Goal: Task Accomplishment & Management: Use online tool/utility

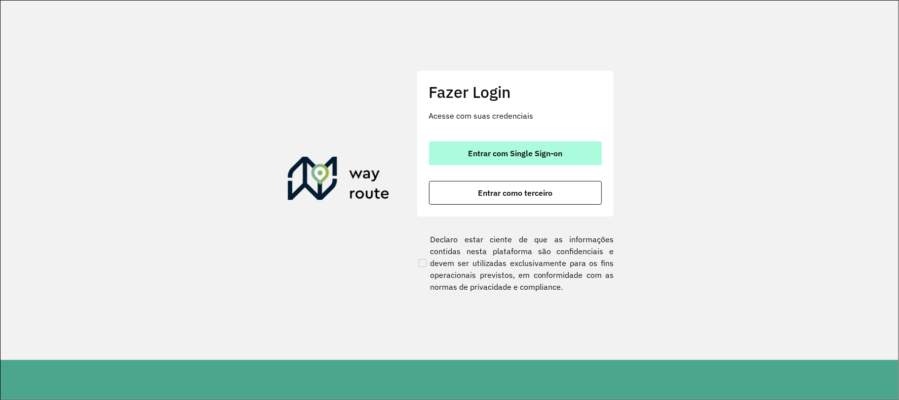
click at [496, 164] on button "Entrar com Single Sign-on" at bounding box center [515, 153] width 173 height 24
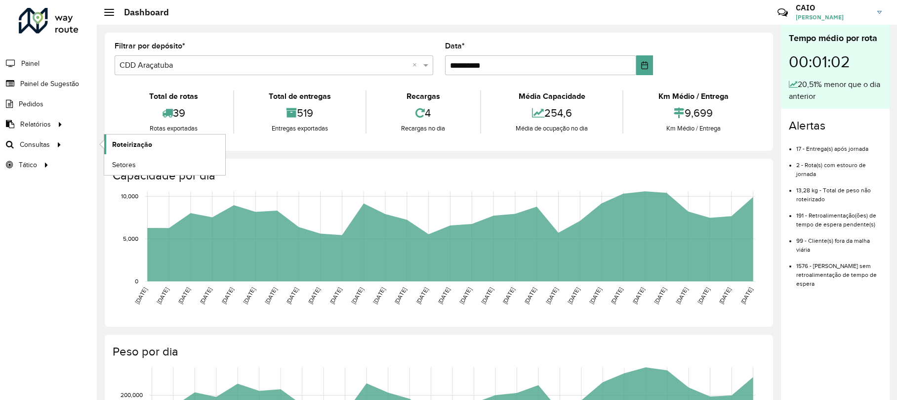
click at [155, 145] on link "Roteirização" at bounding box center [164, 144] width 121 height 20
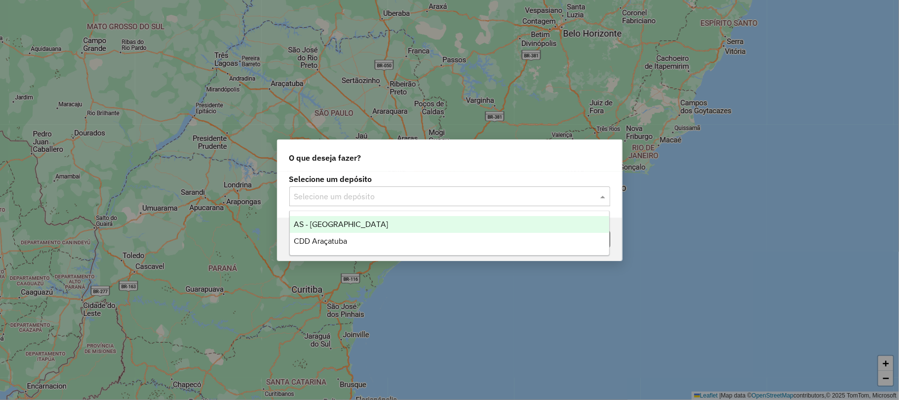
click at [388, 201] on input "text" at bounding box center [439, 197] width 291 height 12
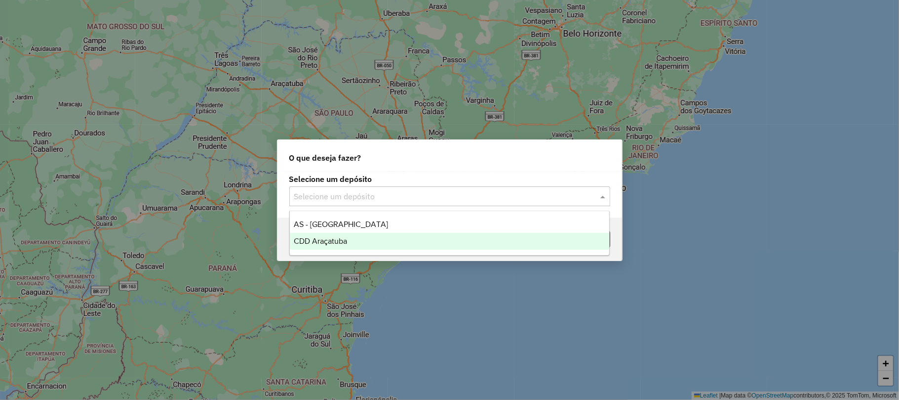
click at [351, 237] on div "CDD Araçatuba" at bounding box center [450, 241] width 320 height 17
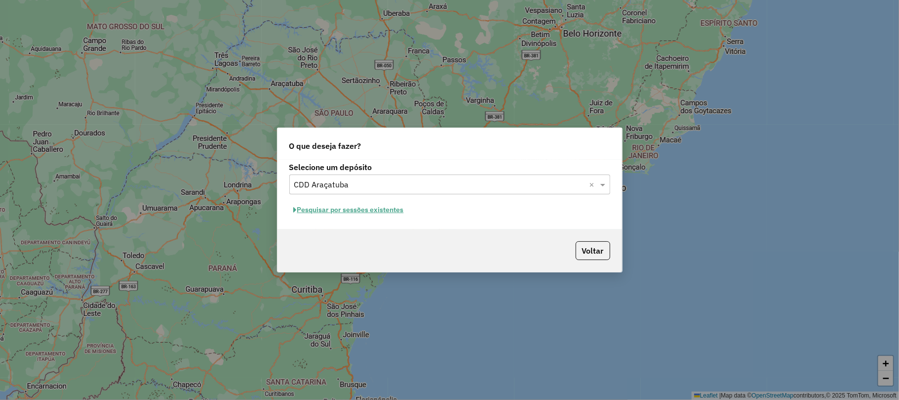
click at [348, 215] on button "Pesquisar por sessões existentes" at bounding box center [348, 209] width 119 height 15
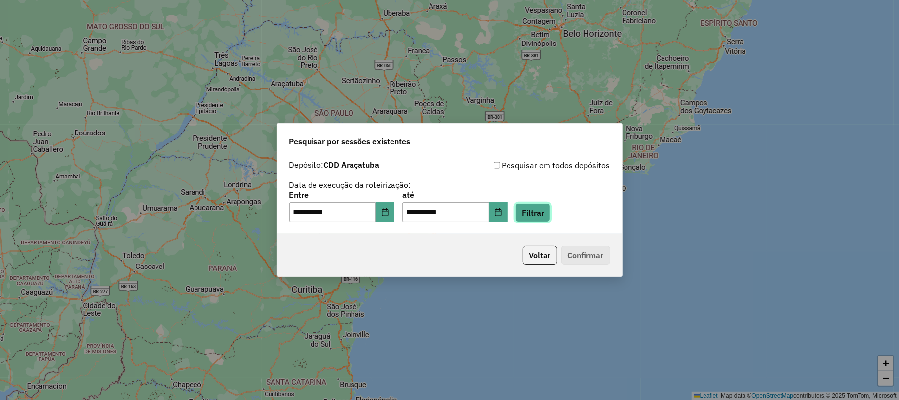
click at [551, 206] on button "Filtrar" at bounding box center [533, 212] width 35 height 19
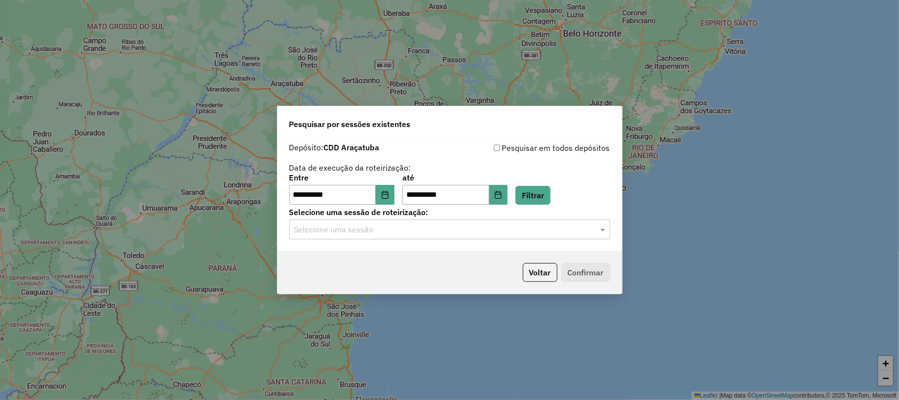
click at [330, 226] on input "text" at bounding box center [439, 230] width 291 height 12
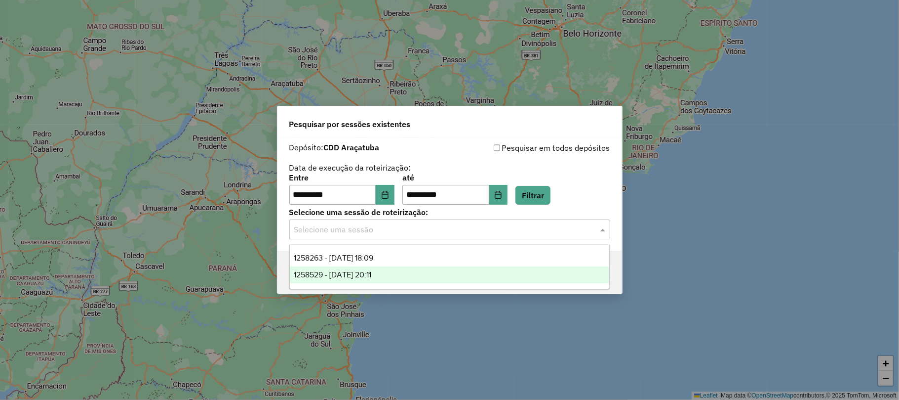
click at [346, 270] on span "1258529 - 03/09/2025 20:11" at bounding box center [333, 274] width 78 height 8
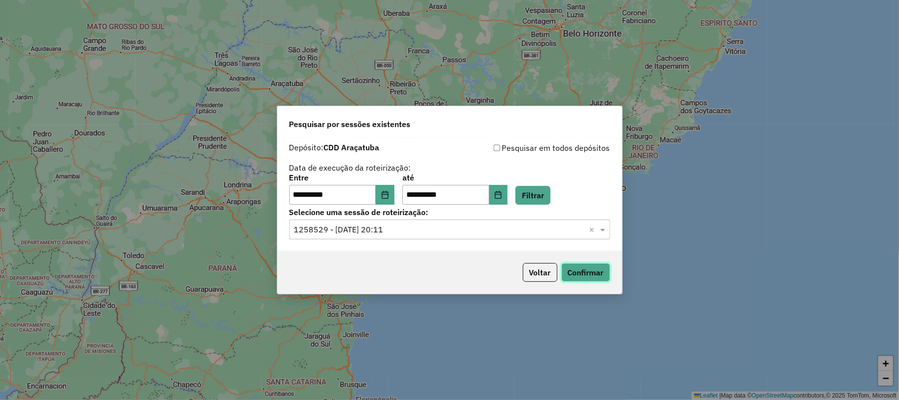
click at [577, 273] on button "Confirmar" at bounding box center [585, 272] width 49 height 19
click at [466, 226] on input "text" at bounding box center [439, 230] width 291 height 12
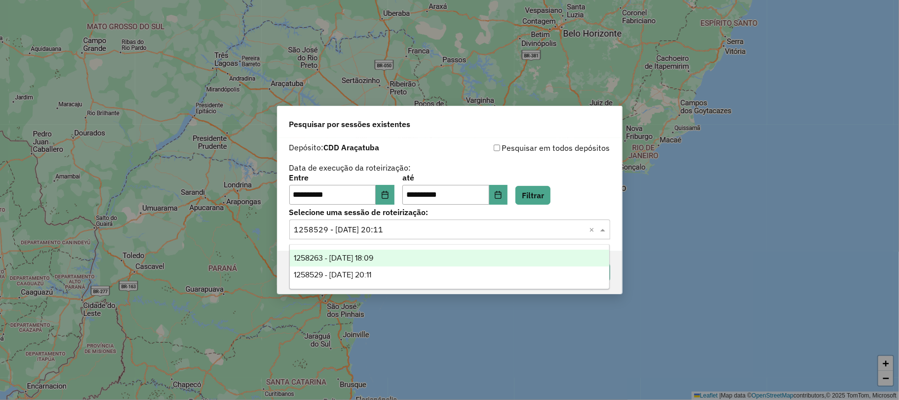
click at [407, 255] on div "1258263 - 03/09/2025 18:09" at bounding box center [450, 257] width 320 height 17
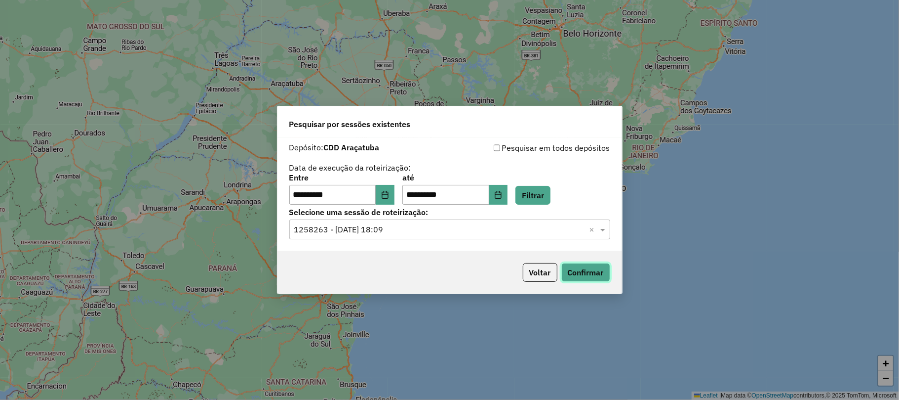
click at [589, 269] on button "Confirmar" at bounding box center [585, 272] width 49 height 19
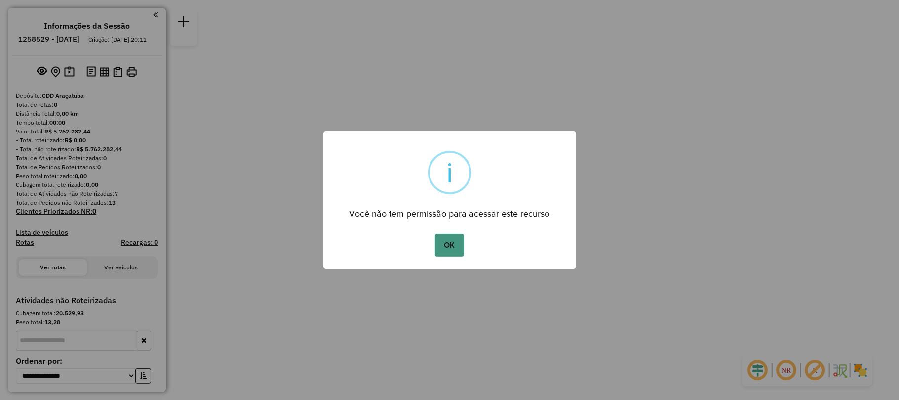
click at [453, 241] on button "OK" at bounding box center [449, 245] width 29 height 23
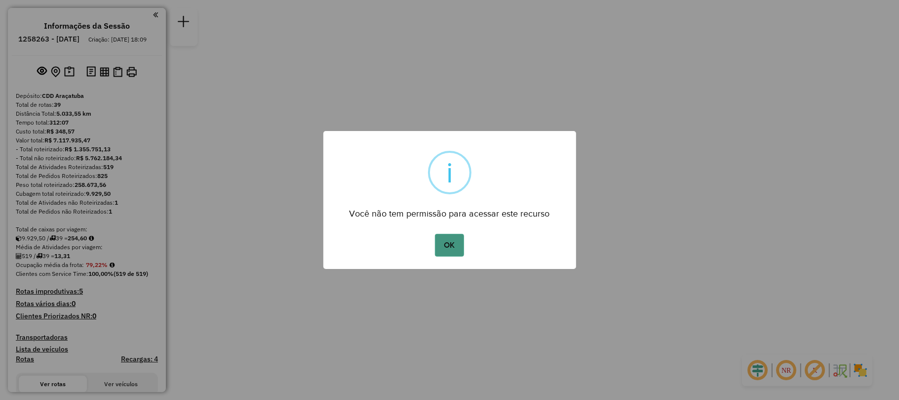
click at [450, 250] on button "OK" at bounding box center [449, 245] width 29 height 23
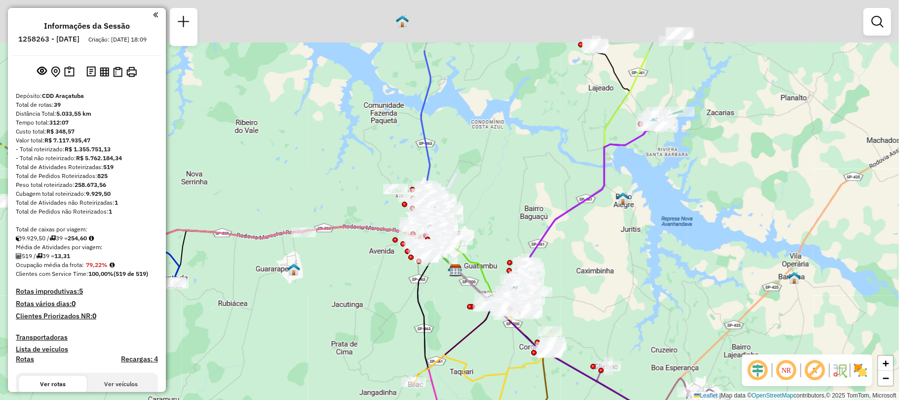
drag, startPoint x: 424, startPoint y: 155, endPoint x: 362, endPoint y: 249, distance: 113.1
click at [362, 249] on div "Janela de atendimento Grade de atendimento Capacidade Transportadoras Veículos …" at bounding box center [449, 200] width 899 height 400
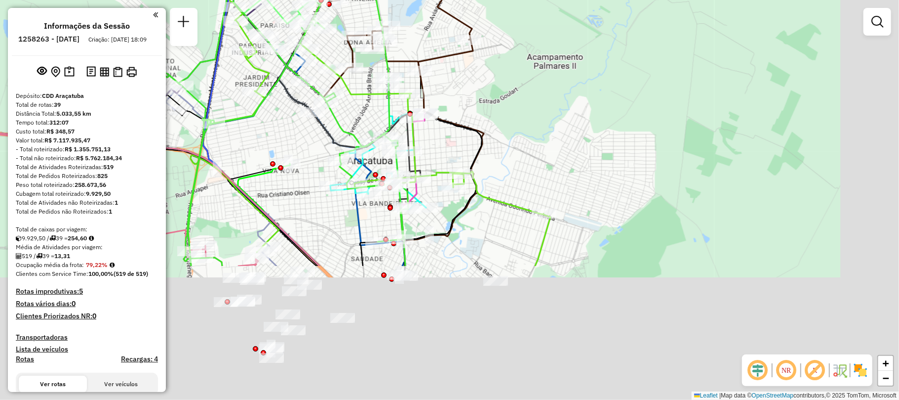
drag, startPoint x: 516, startPoint y: 251, endPoint x: 418, endPoint y: 47, distance: 226.4
click at [418, 47] on div "Janela de atendimento Grade de atendimento Capacidade Transportadoras Veículos …" at bounding box center [449, 200] width 899 height 400
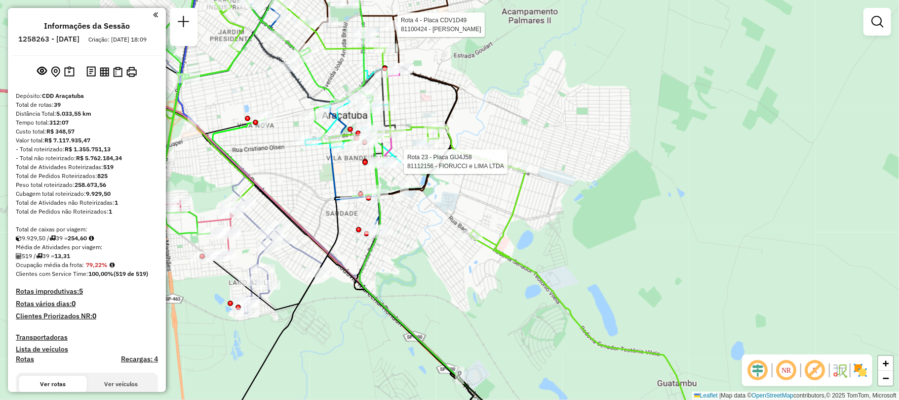
select select "**********"
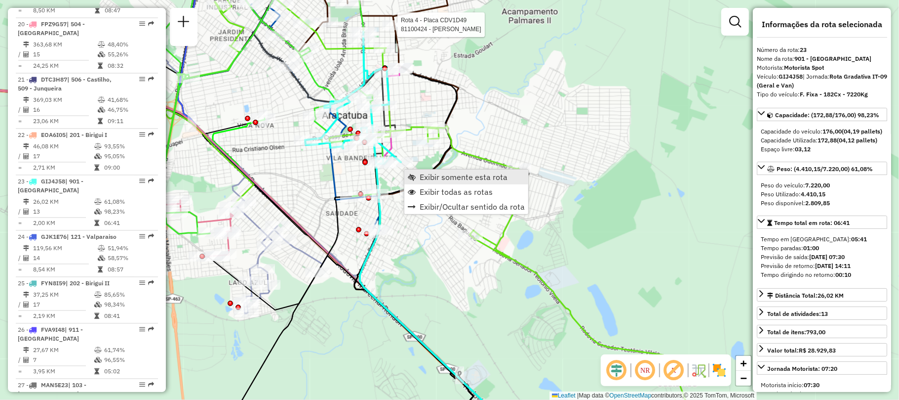
scroll to position [1527, 0]
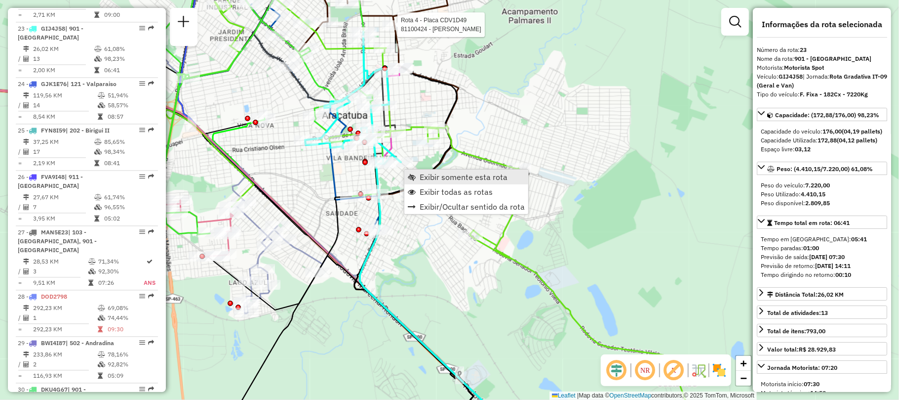
click at [433, 182] on link "Exibir somente esta rota" at bounding box center [466, 176] width 124 height 15
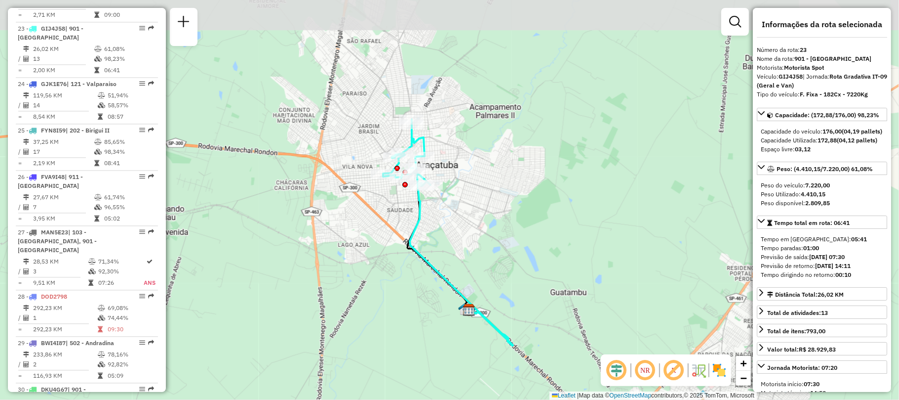
drag, startPoint x: 384, startPoint y: 162, endPoint x: 392, endPoint y: 207, distance: 46.1
click at [382, 213] on div "Janela de atendimento Grade de atendimento Capacidade Transportadoras Veículos …" at bounding box center [449, 200] width 899 height 400
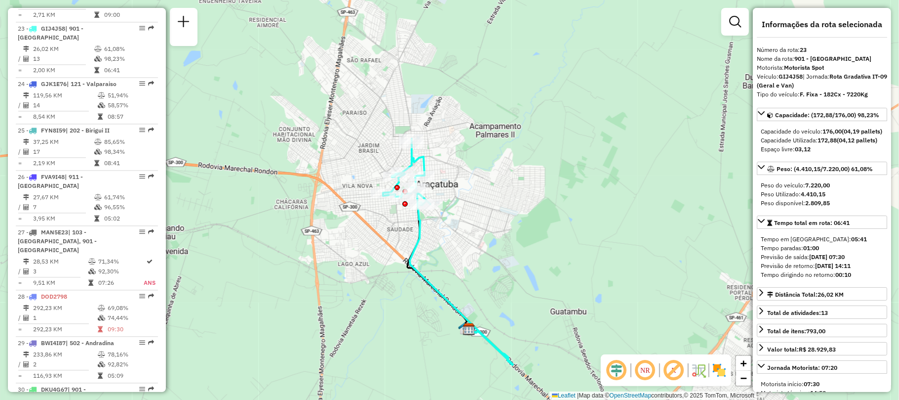
click at [726, 369] on img at bounding box center [720, 370] width 16 height 16
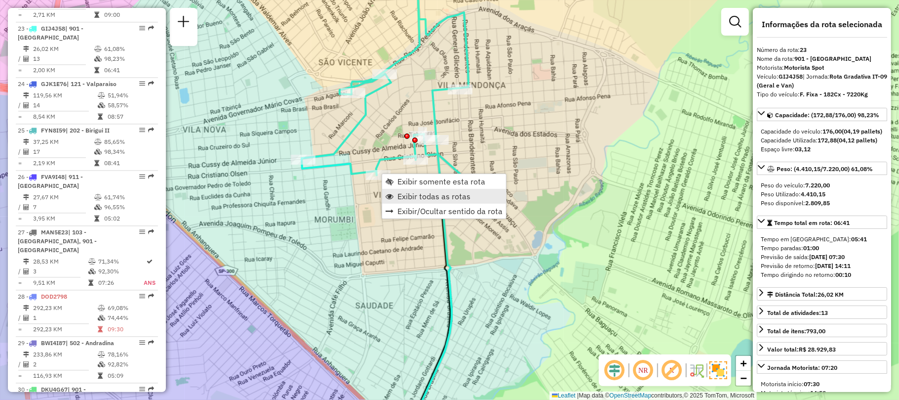
click at [423, 195] on span "Exibir todas as rotas" at bounding box center [434, 196] width 73 height 8
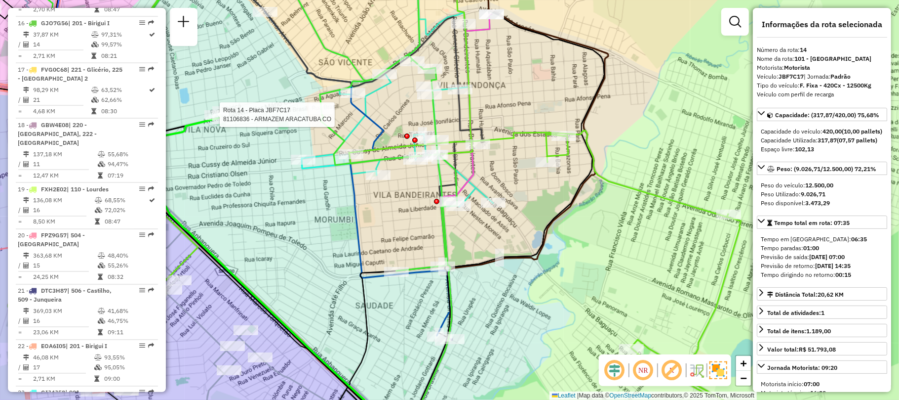
scroll to position [1073, 0]
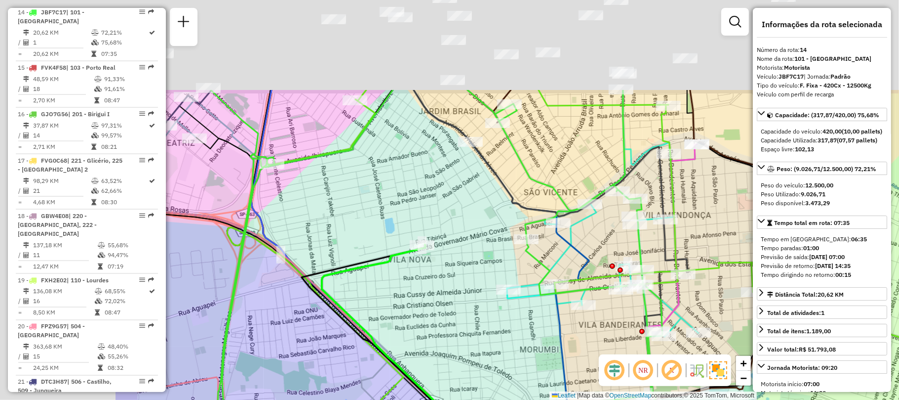
drag, startPoint x: 249, startPoint y: 145, endPoint x: 454, endPoint y: 275, distance: 243.0
click at [454, 275] on div "Janela de atendimento Grade de atendimento Capacidade Transportadoras Veículos …" at bounding box center [449, 200] width 899 height 400
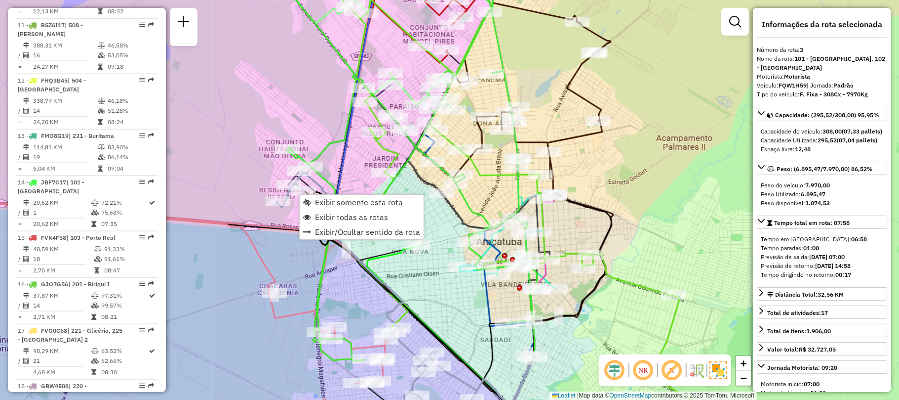
scroll to position [507, 0]
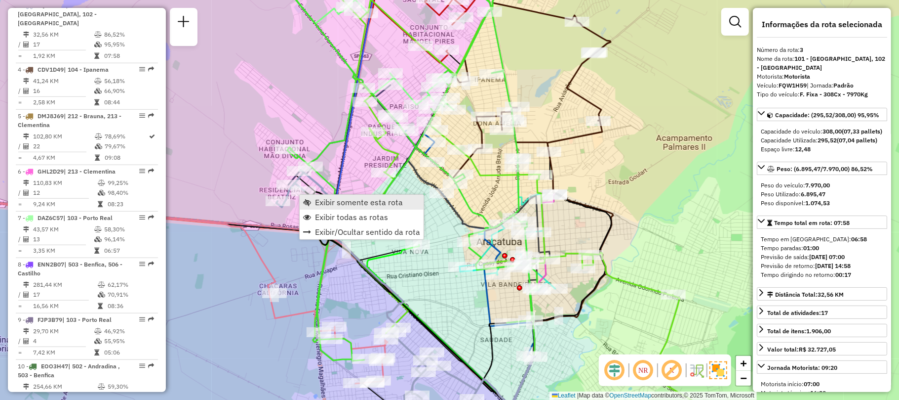
click at [334, 206] on span "Exibir somente esta rota" at bounding box center [359, 202] width 88 height 8
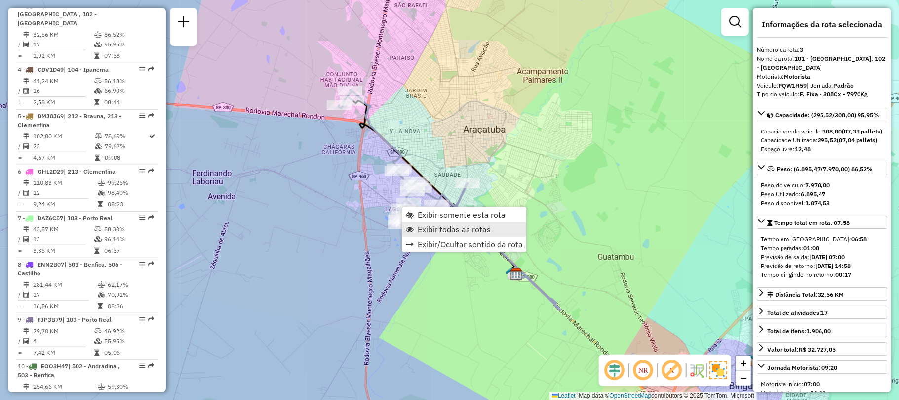
click at [424, 225] on span "Exibir todas as rotas" at bounding box center [454, 229] width 73 height 8
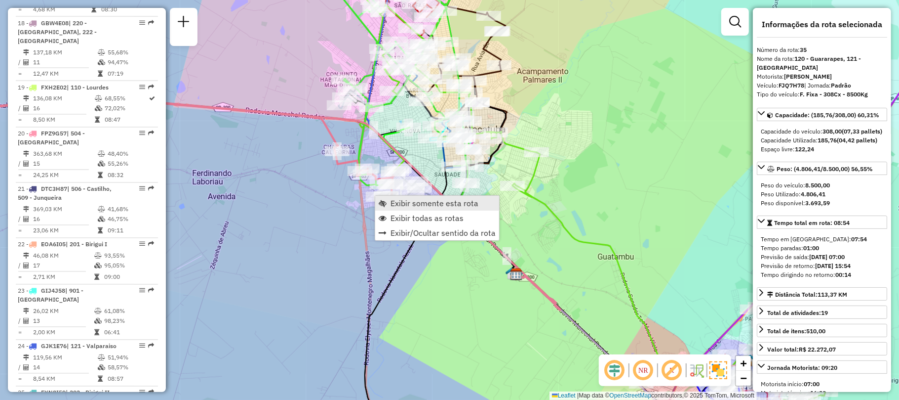
scroll to position [2193, 0]
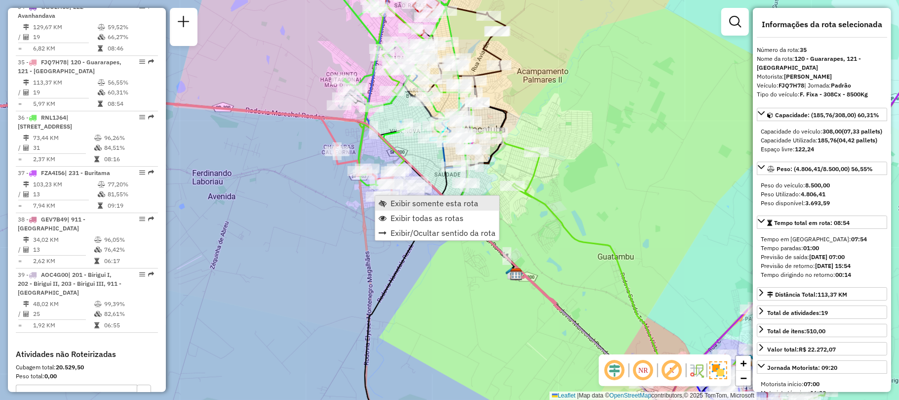
click at [426, 203] on span "Exibir somente esta rota" at bounding box center [435, 203] width 88 height 8
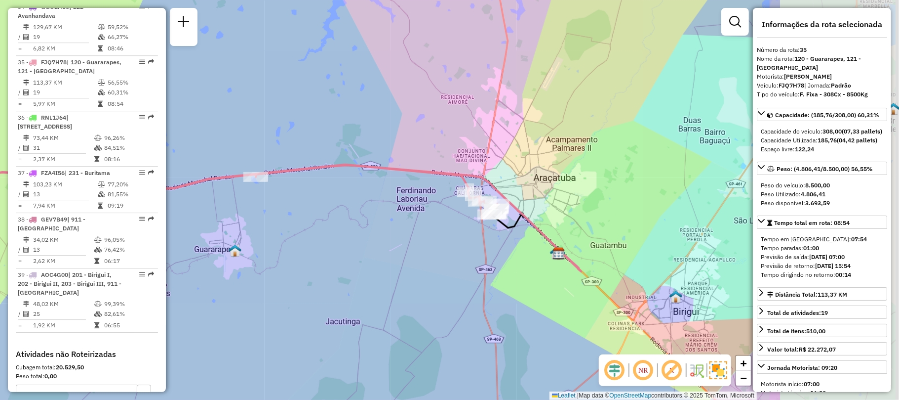
drag, startPoint x: 446, startPoint y: 196, endPoint x: 238, endPoint y: 214, distance: 209.7
click at [238, 214] on div "Janela de atendimento Grade de atendimento Capacidade Transportadoras Veículos …" at bounding box center [449, 200] width 899 height 400
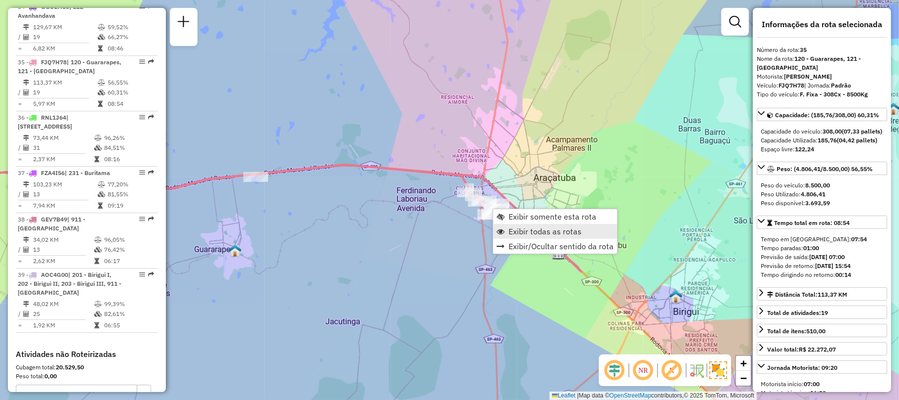
click at [529, 227] on span "Exibir todas as rotas" at bounding box center [545, 231] width 73 height 8
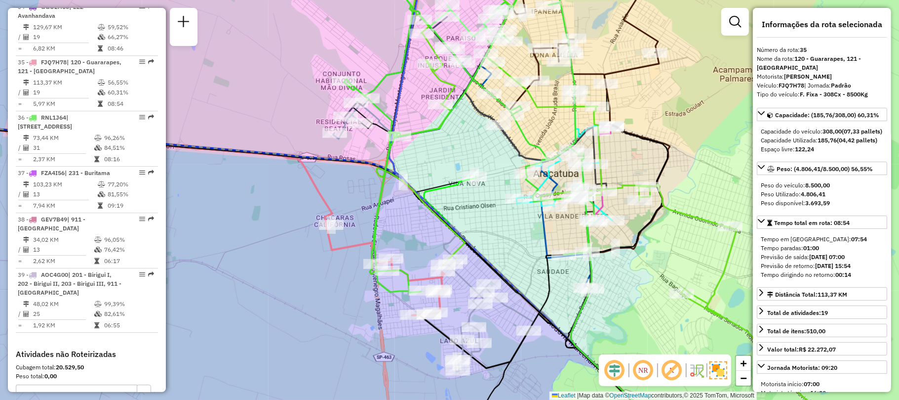
drag, startPoint x: 463, startPoint y: 117, endPoint x: 488, endPoint y: 272, distance: 157.0
click at [488, 272] on div "Janela de atendimento Grade de atendimento Capacidade Transportadoras Veículos …" at bounding box center [449, 200] width 899 height 400
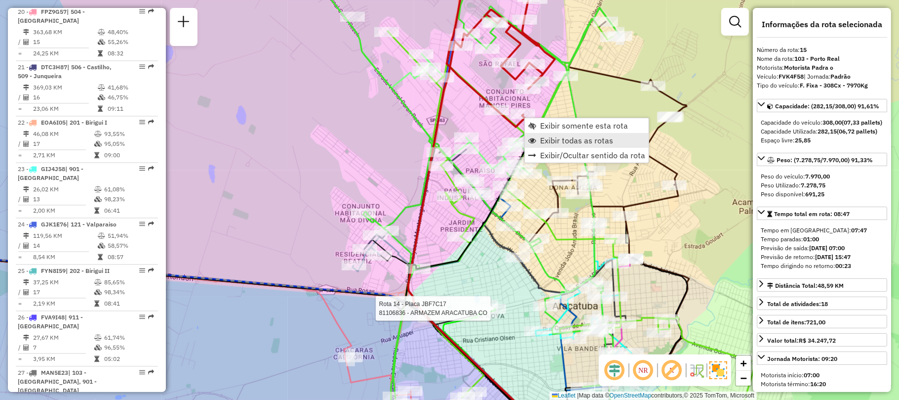
scroll to position [1119, 0]
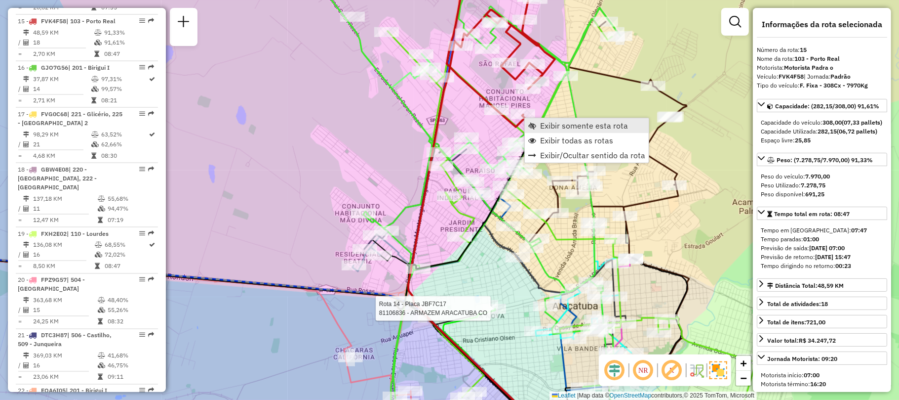
click at [564, 125] on span "Exibir somente esta rota" at bounding box center [584, 125] width 88 height 8
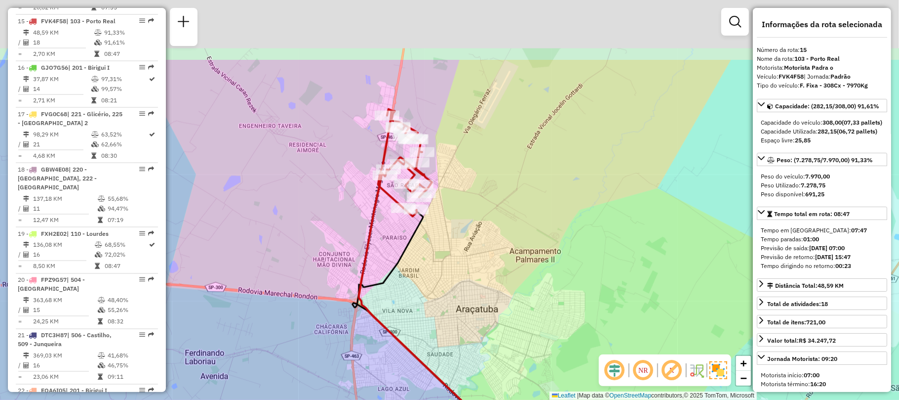
drag, startPoint x: 498, startPoint y: 126, endPoint x: 504, endPoint y: 267, distance: 140.9
click at [504, 267] on div "Janela de atendimento Grade de atendimento Capacidade Transportadoras Veículos …" at bounding box center [449, 200] width 899 height 400
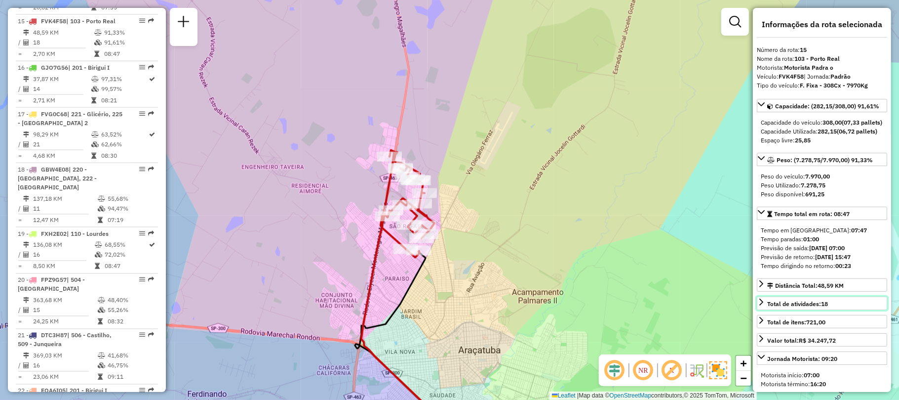
click at [802, 307] on span "Total de atividades: 18" at bounding box center [797, 303] width 61 height 7
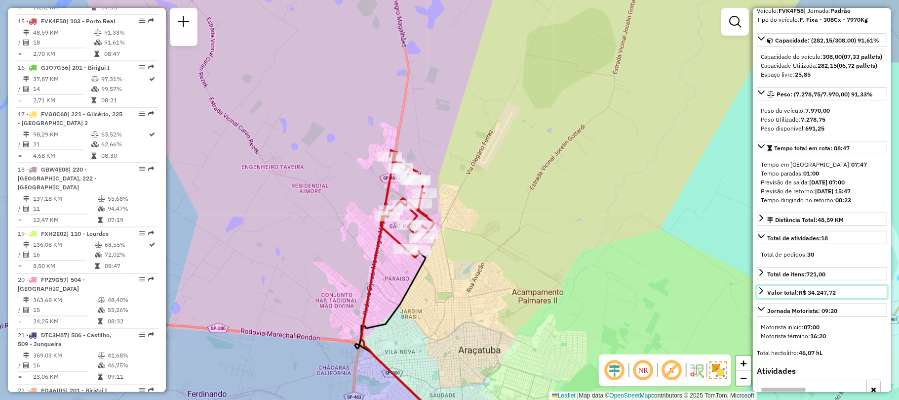
click at [814, 296] on strong "R$ 34.247,72" at bounding box center [817, 291] width 37 height 7
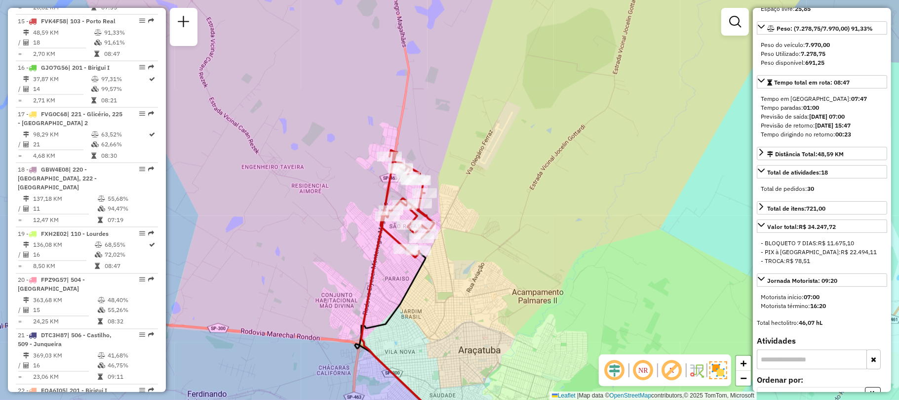
click at [816, 309] on div "Motorista início: 07:00 Motorista término: 16:20" at bounding box center [822, 301] width 130 height 26
click at [825, 251] on div "Valor total: R$ 34.247,72 - BLOQUETO 7 DIAS: R$ 11.675,10 - PIX à Vista: R$ 22.…" at bounding box center [822, 244] width 130 height 50
click at [824, 230] on strong "R$ 34.247,72" at bounding box center [817, 226] width 37 height 7
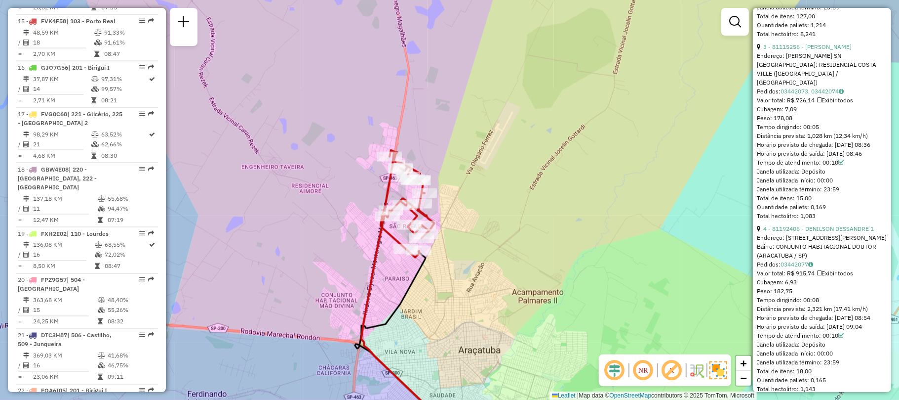
scroll to position [921, 0]
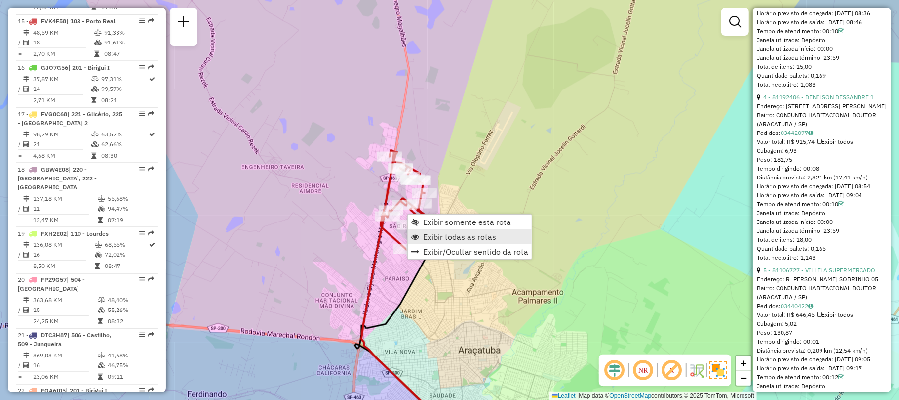
click at [440, 233] on span "Exibir todas as rotas" at bounding box center [459, 237] width 73 height 8
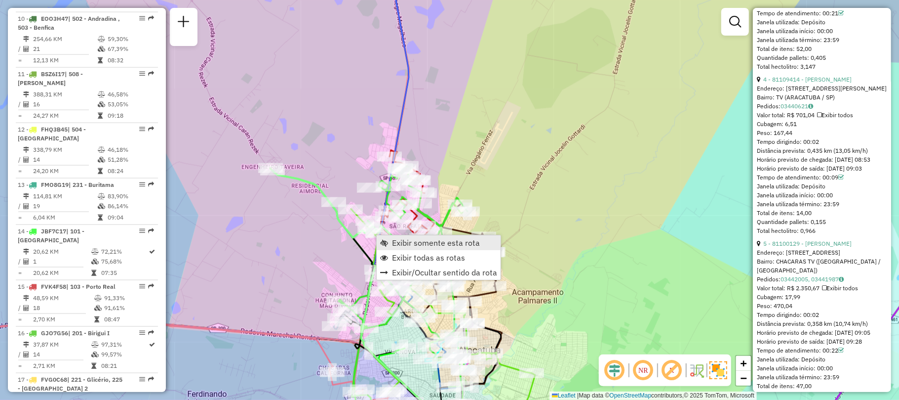
scroll to position [710, 0]
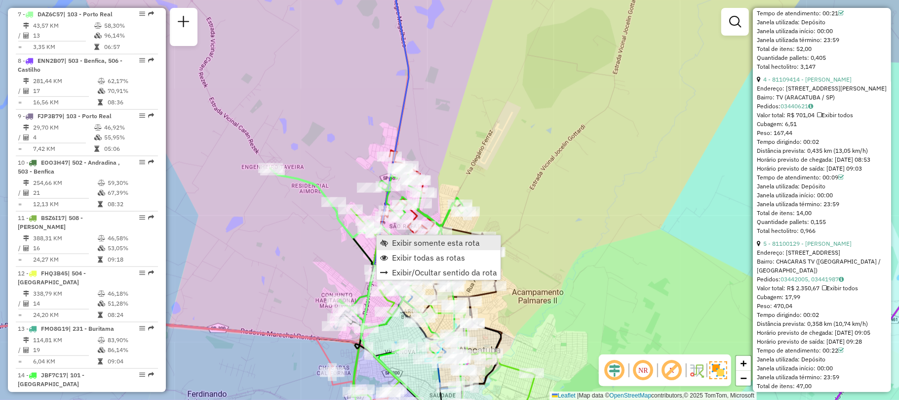
click at [398, 242] on span "Exibir somente esta rota" at bounding box center [436, 243] width 88 height 8
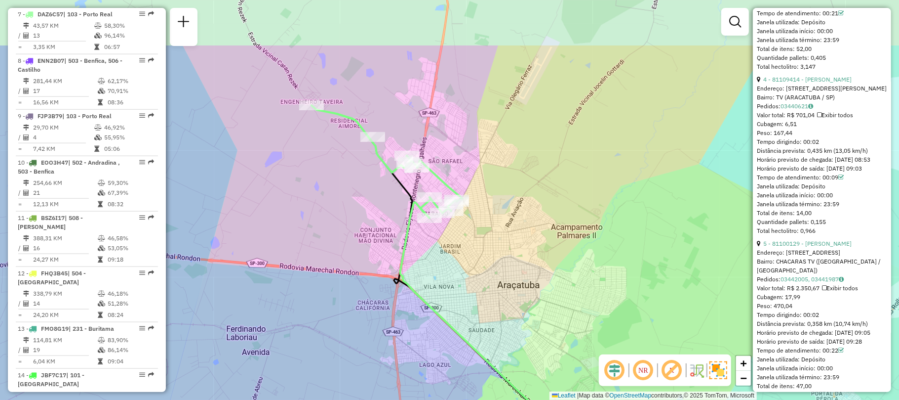
drag, startPoint x: 414, startPoint y: 159, endPoint x: 415, endPoint y: 228, distance: 69.1
click at [415, 228] on div "Janela de atendimento Grade de atendimento Capacidade Transportadoras Veículos …" at bounding box center [449, 200] width 899 height 400
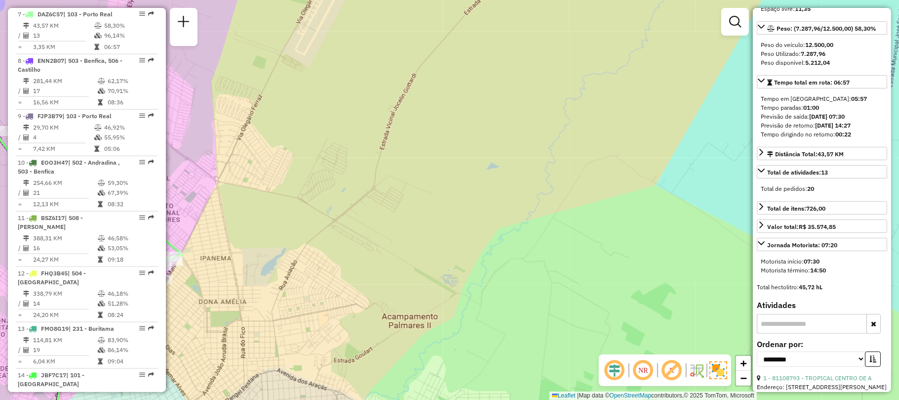
scroll to position [74, 0]
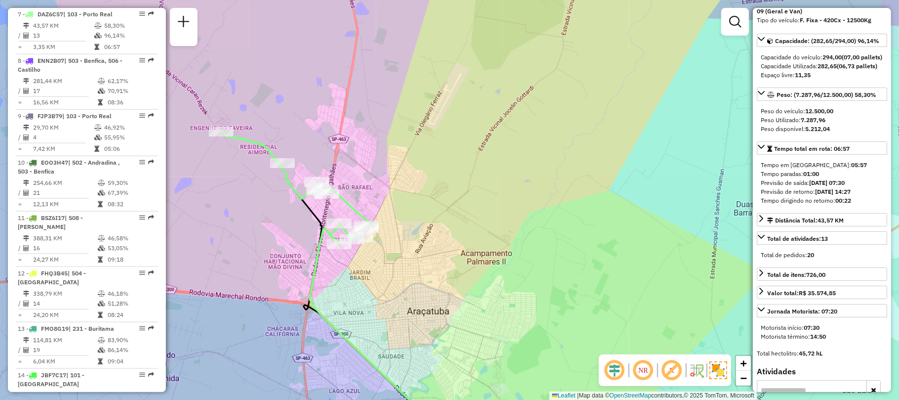
drag, startPoint x: 510, startPoint y: 204, endPoint x: 644, endPoint y: 191, distance: 134.5
click at [644, 191] on div "Janela de atendimento Grade de atendimento Capacidade Transportadoras Veículos …" at bounding box center [449, 200] width 899 height 400
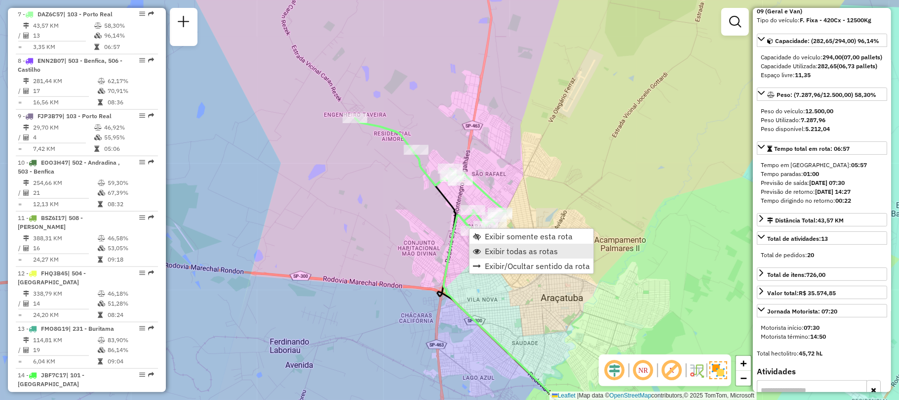
click at [513, 244] on link "Exibir todas as rotas" at bounding box center [532, 250] width 124 height 15
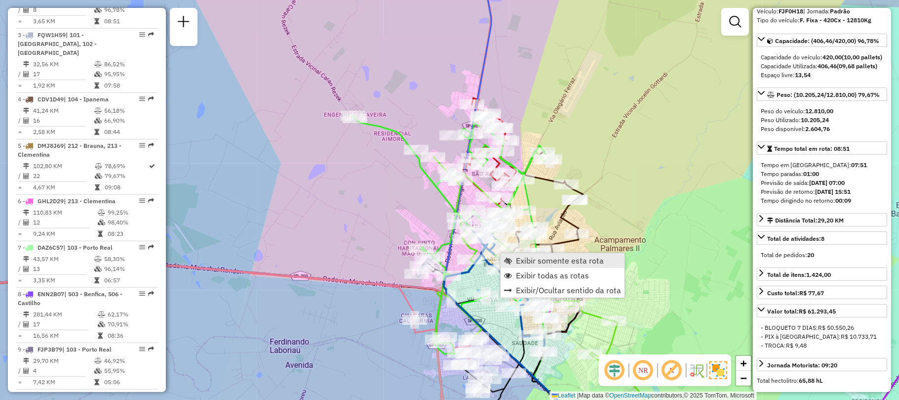
scroll to position [451, 0]
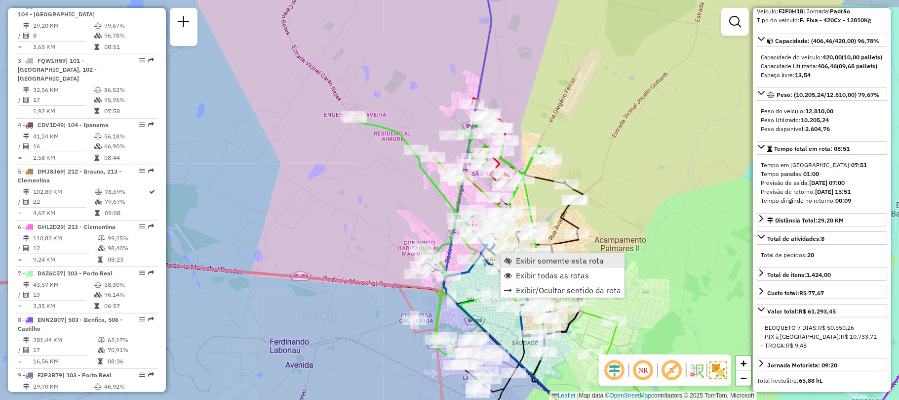
click at [512, 256] on link "Exibir somente esta rota" at bounding box center [563, 260] width 124 height 15
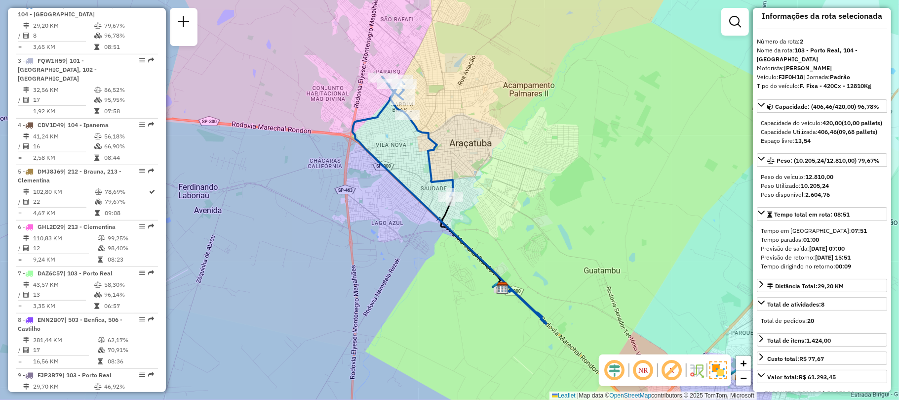
scroll to position [0, 0]
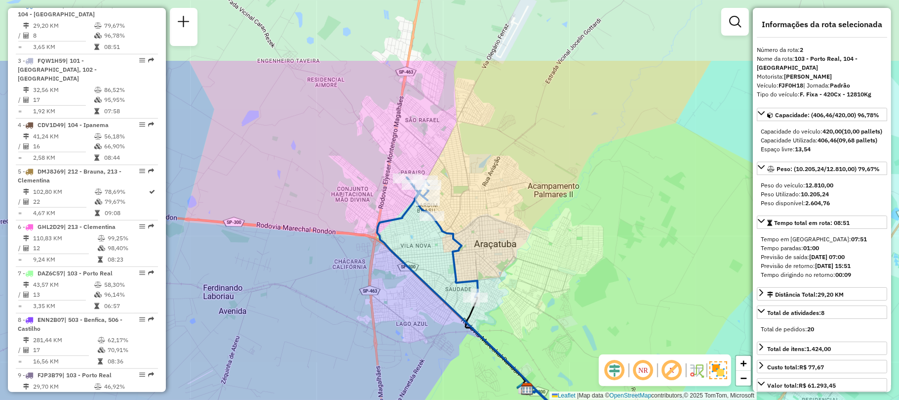
drag, startPoint x: 443, startPoint y: 79, endPoint x: 468, endPoint y: 184, distance: 108.0
click at [468, 184] on div "Janela de atendimento Grade de atendimento Capacidade Transportadoras Veículos …" at bounding box center [449, 200] width 899 height 400
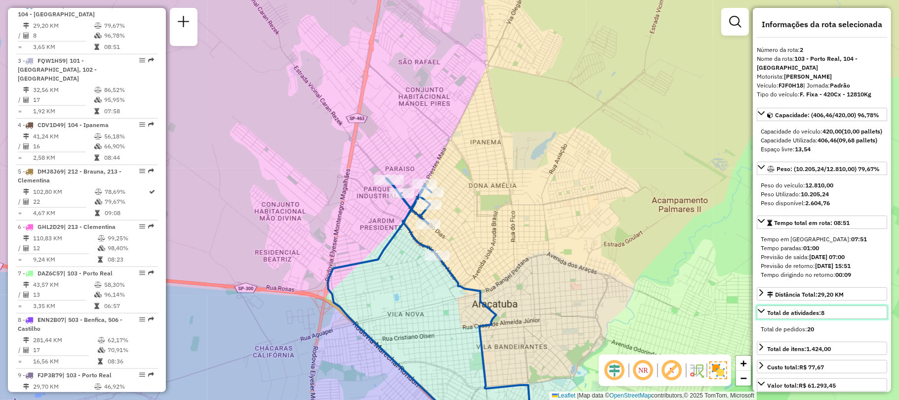
click at [759, 315] on icon at bounding box center [762, 311] width 8 height 8
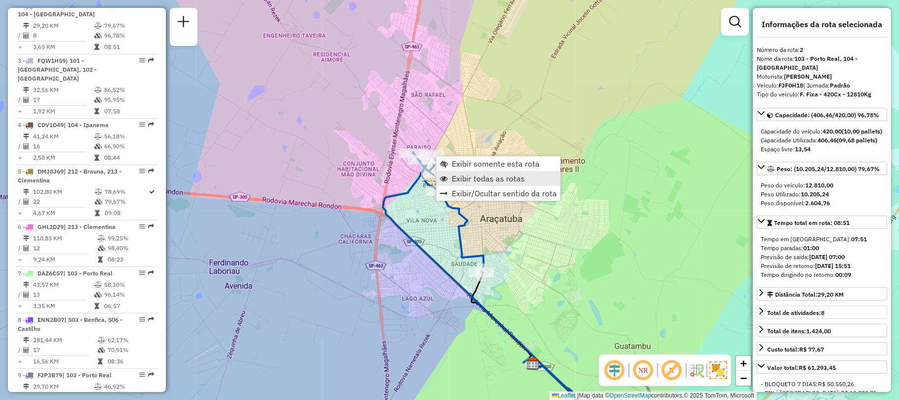
click at [470, 176] on span "Exibir todas as rotas" at bounding box center [488, 178] width 73 height 8
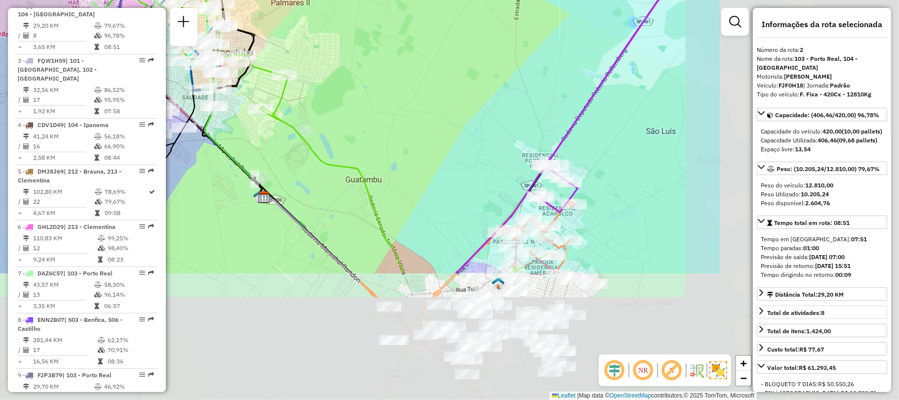
drag, startPoint x: 536, startPoint y: 247, endPoint x: 245, endPoint y: 55, distance: 349.0
click at [245, 55] on div "Janela de atendimento Grade de atendimento Capacidade Transportadoras Veículos …" at bounding box center [449, 200] width 899 height 400
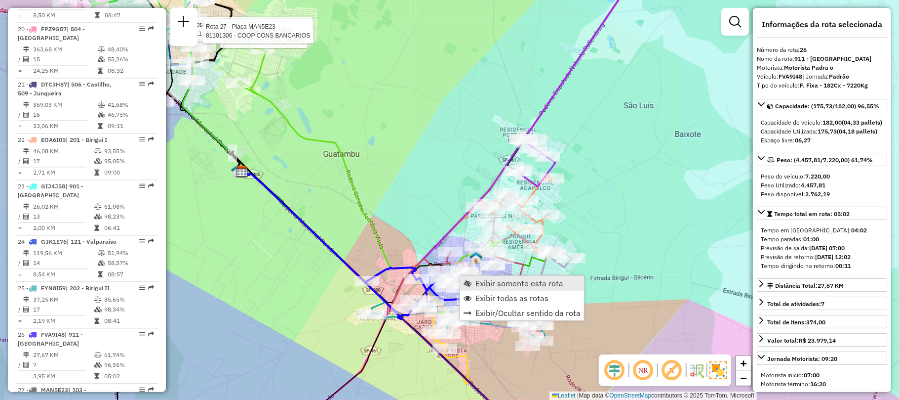
scroll to position [1676, 0]
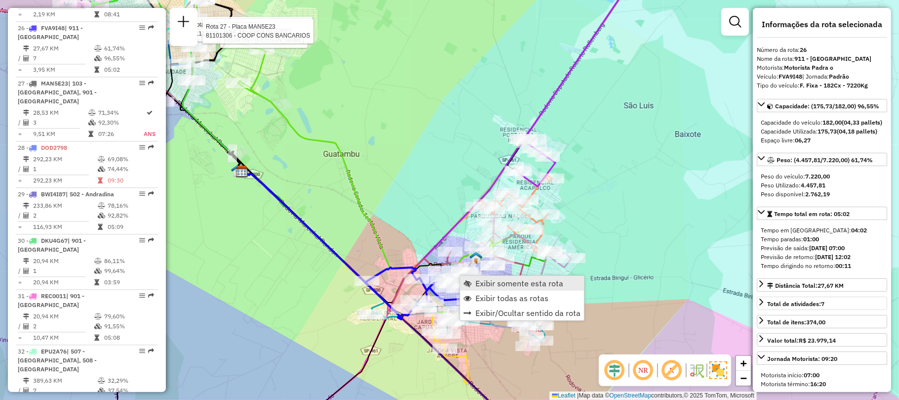
click at [482, 282] on span "Exibir somente esta rota" at bounding box center [520, 283] width 88 height 8
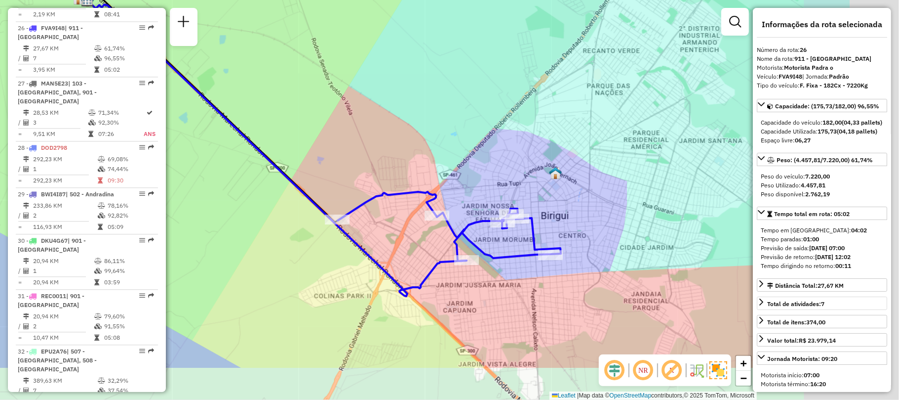
drag, startPoint x: 464, startPoint y: 249, endPoint x: 327, endPoint y: 179, distance: 154.2
click at [324, 177] on div "Janela de atendimento Grade de atendimento Capacidade Transportadoras Veículos …" at bounding box center [449, 200] width 899 height 400
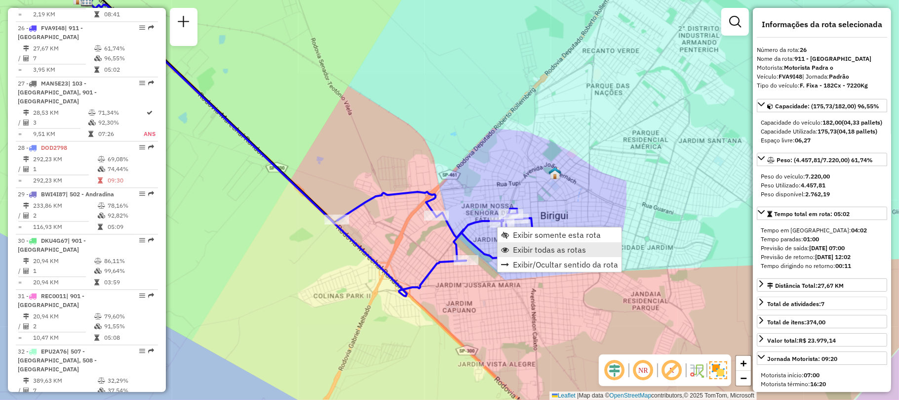
click at [523, 251] on span "Exibir todas as rotas" at bounding box center [549, 249] width 73 height 8
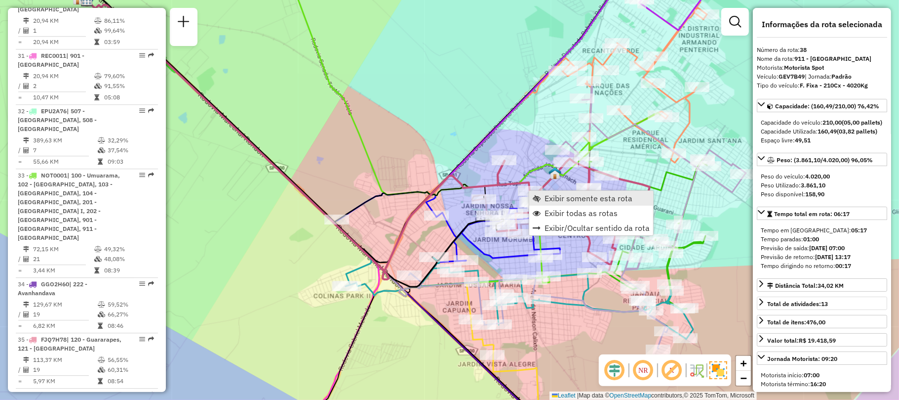
scroll to position [2268, 0]
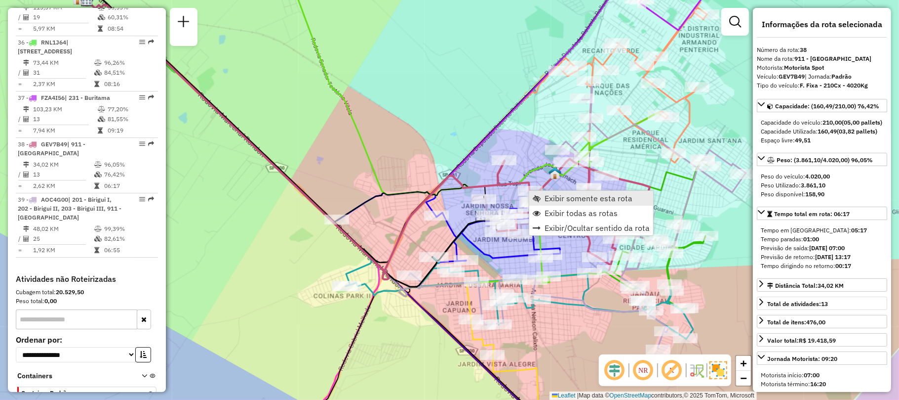
click at [538, 195] on span "Exibir somente esta rota" at bounding box center [537, 198] width 8 height 8
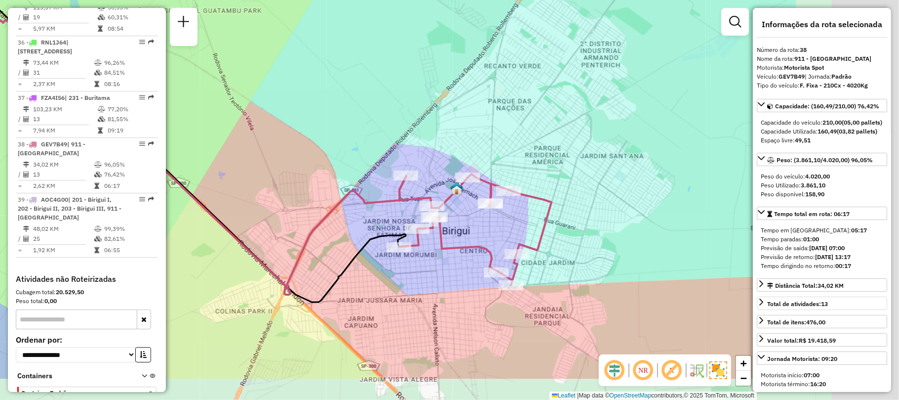
drag, startPoint x: 538, startPoint y: 195, endPoint x: 307, endPoint y: 120, distance: 242.2
click at [307, 120] on div "Janela de atendimento Grade de atendimento Capacidade Transportadoras Veículos …" at bounding box center [449, 200] width 899 height 400
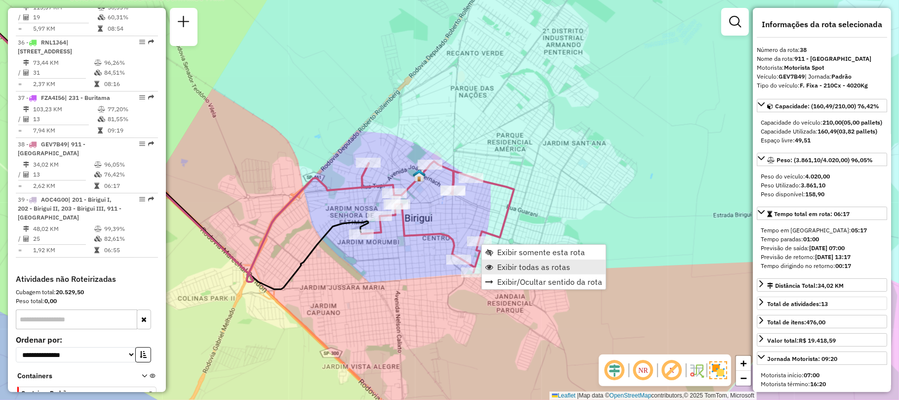
click at [494, 269] on link "Exibir todas as rotas" at bounding box center [544, 266] width 124 height 15
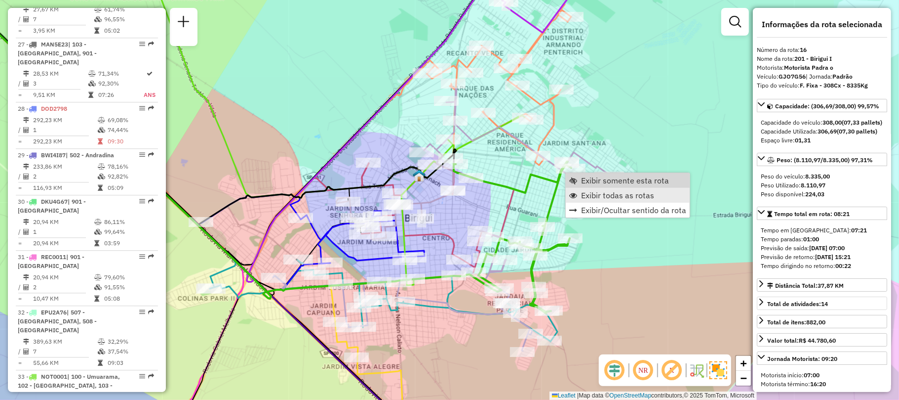
scroll to position [1165, 0]
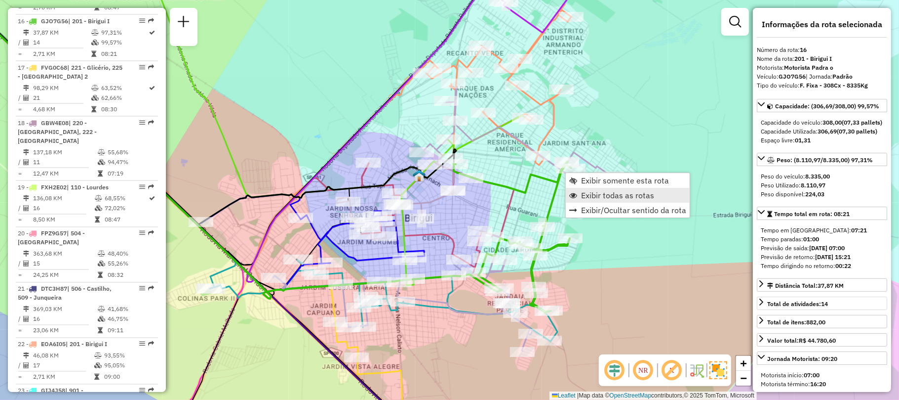
click at [589, 192] on span "Exibir todas as rotas" at bounding box center [617, 195] width 73 height 8
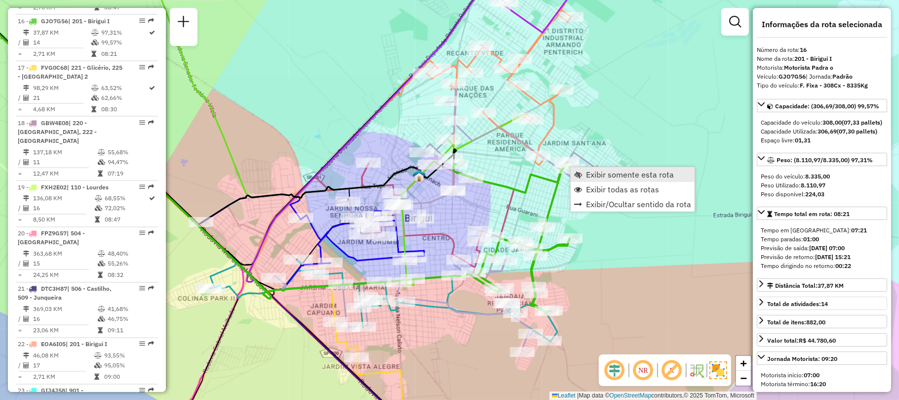
click at [583, 174] on link "Exibir somente esta rota" at bounding box center [633, 174] width 124 height 15
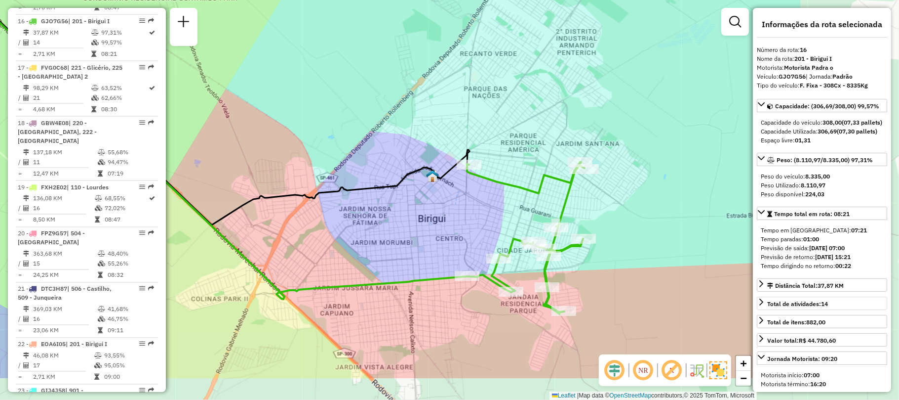
drag, startPoint x: 463, startPoint y: 166, endPoint x: 383, endPoint y: 131, distance: 87.3
click at [383, 131] on div "Janela de atendimento Grade de atendimento Capacidade Transportadoras Veículos …" at bounding box center [449, 200] width 899 height 400
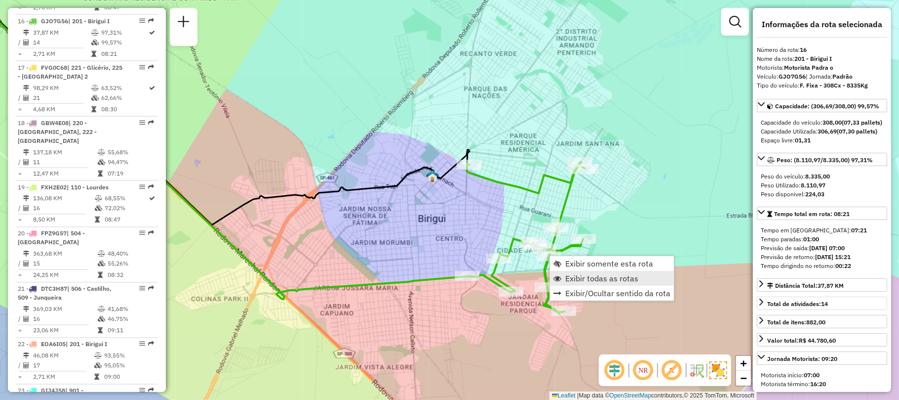
click at [571, 278] on span "Exibir todas as rotas" at bounding box center [601, 278] width 73 height 8
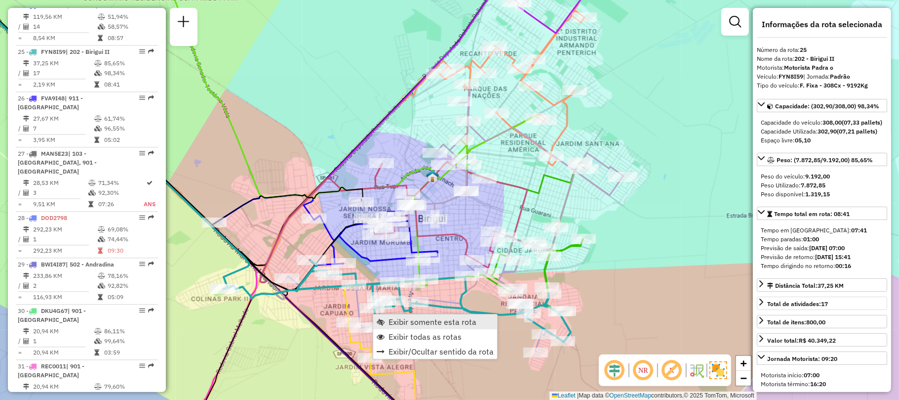
scroll to position [1629, 0]
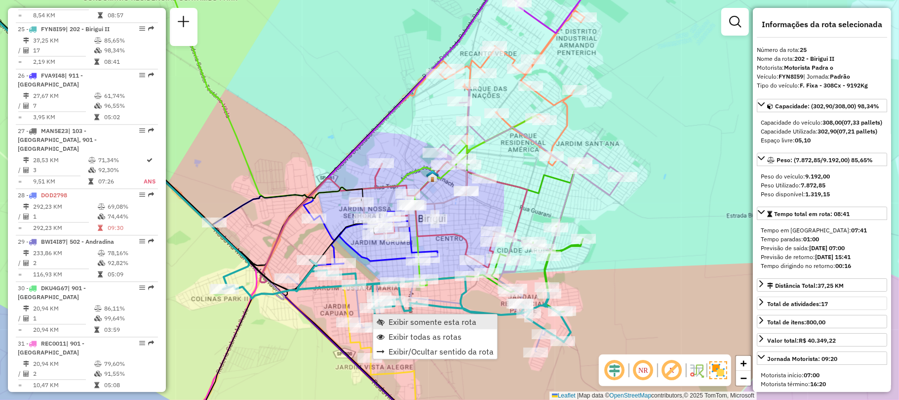
click at [400, 318] on span "Exibir somente esta rota" at bounding box center [433, 322] width 88 height 8
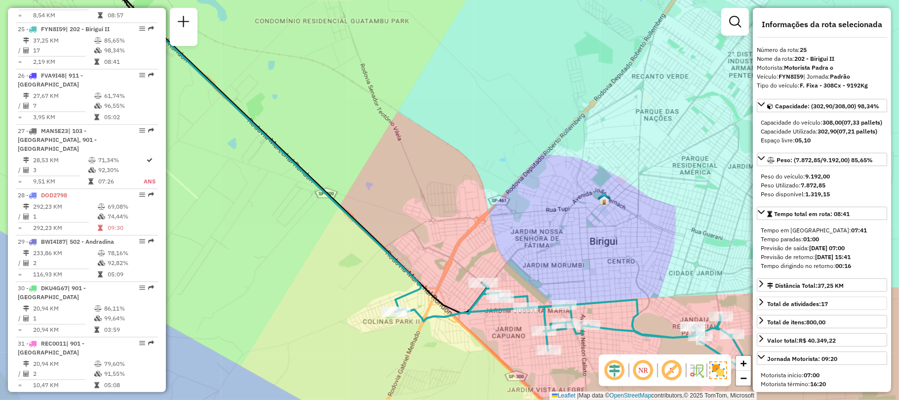
drag, startPoint x: 396, startPoint y: 297, endPoint x: 257, endPoint y: 155, distance: 198.4
click at [257, 155] on div "Janela de atendimento Grade de atendimento Capacidade Transportadoras Veículos …" at bounding box center [449, 200] width 899 height 400
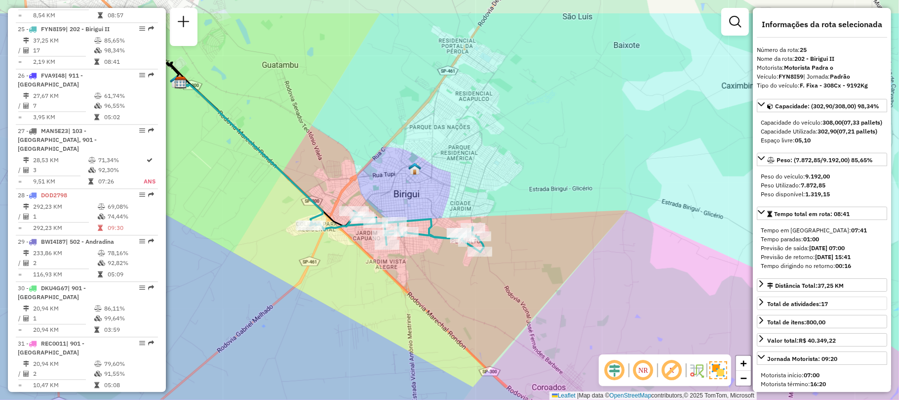
drag, startPoint x: 250, startPoint y: 113, endPoint x: 309, endPoint y: 200, distance: 105.6
click at [309, 200] on div "Janela de atendimento Grade de atendimento Capacidade Transportadoras Veículos …" at bounding box center [449, 200] width 899 height 400
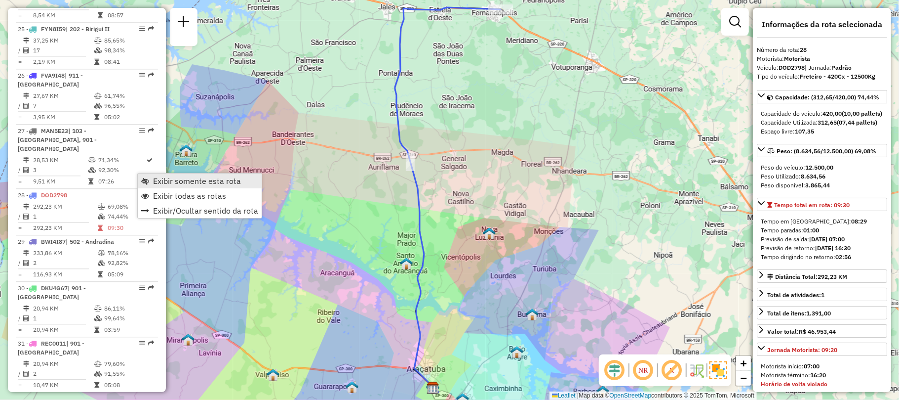
click at [166, 180] on span "Exibir somente esta rota" at bounding box center [197, 181] width 88 height 8
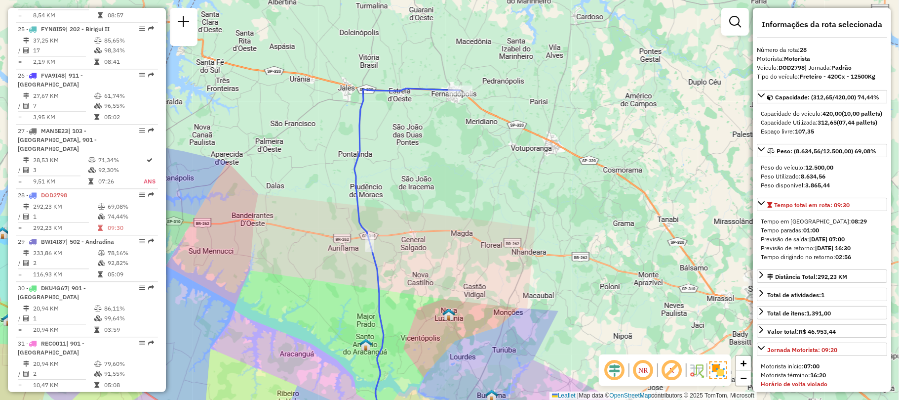
drag, startPoint x: 266, startPoint y: 106, endPoint x: 224, endPoint y: 188, distance: 92.3
click at [224, 188] on div "Janela de atendimento Grade de atendimento Capacidade Transportadoras Veículos …" at bounding box center [449, 200] width 899 height 400
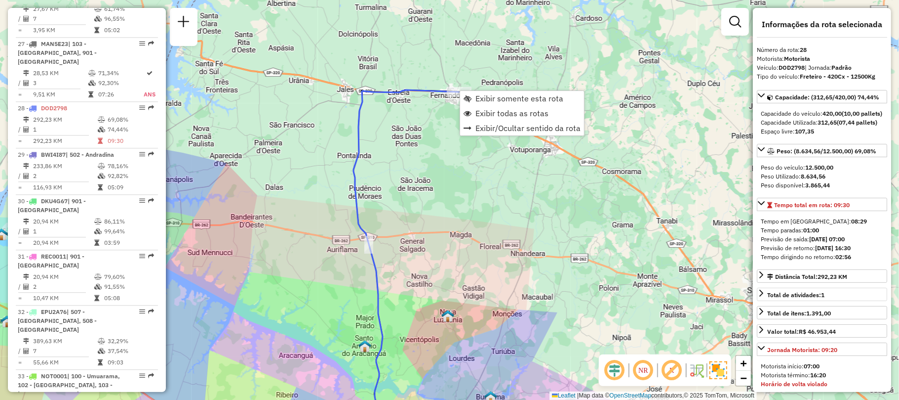
scroll to position [1787, 0]
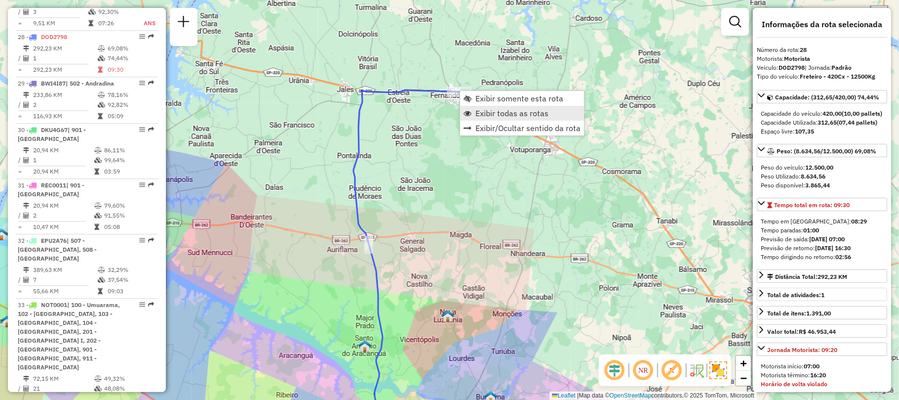
click at [492, 117] on span "Exibir todas as rotas" at bounding box center [512, 113] width 73 height 8
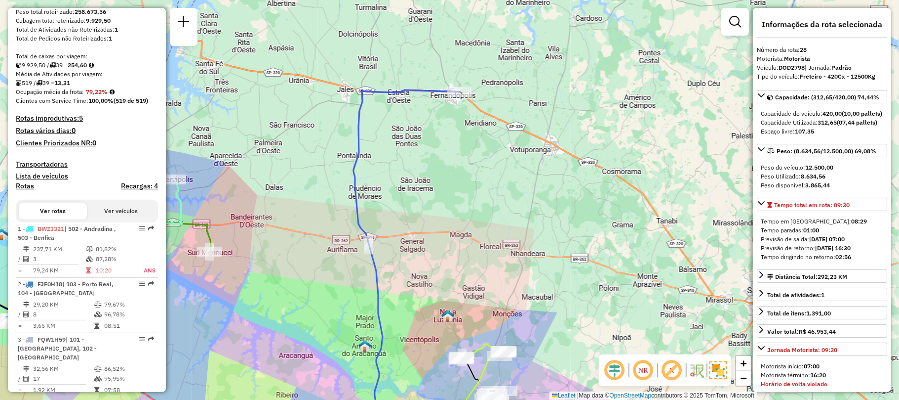
scroll to position [0, 0]
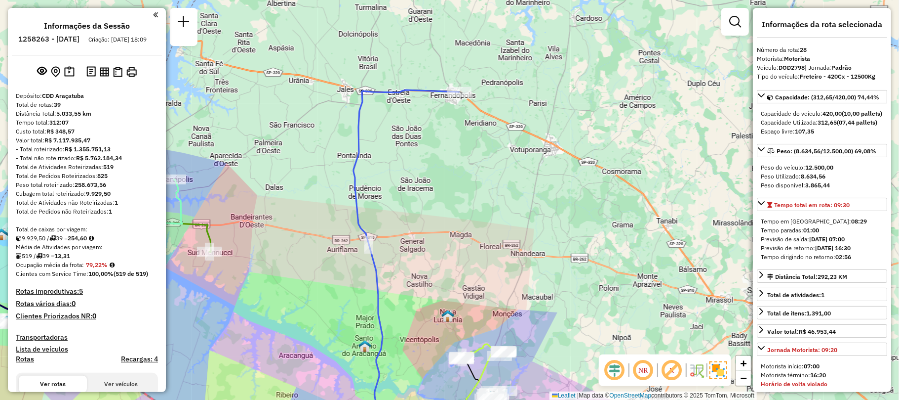
click at [72, 295] on h4 "Rotas improdutivas: 5" at bounding box center [87, 291] width 142 height 8
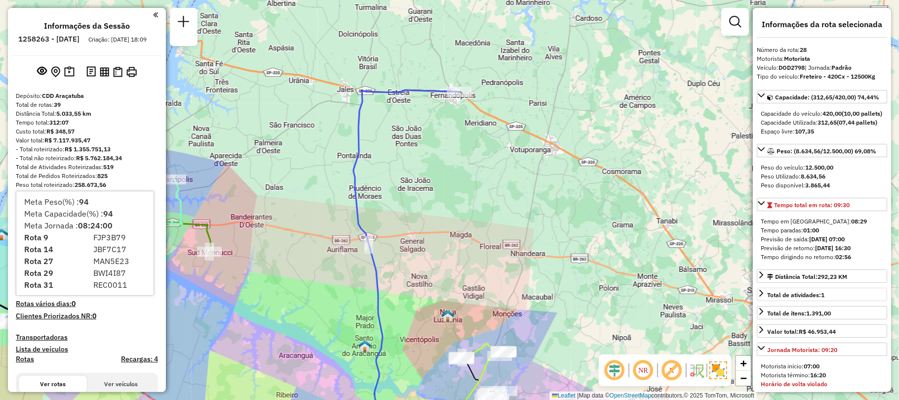
scroll to position [9, 0]
click at [270, 273] on div "Janela de atendimento Grade de atendimento Capacidade Transportadoras Veículos …" at bounding box center [449, 200] width 899 height 400
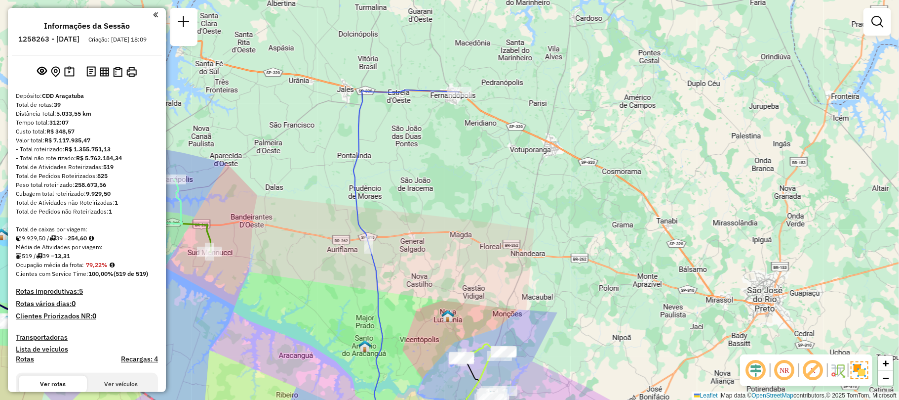
click at [269, 271] on div "Janela de atendimento Grade de atendimento Capacidade Transportadoras Veículos …" at bounding box center [449, 200] width 899 height 400
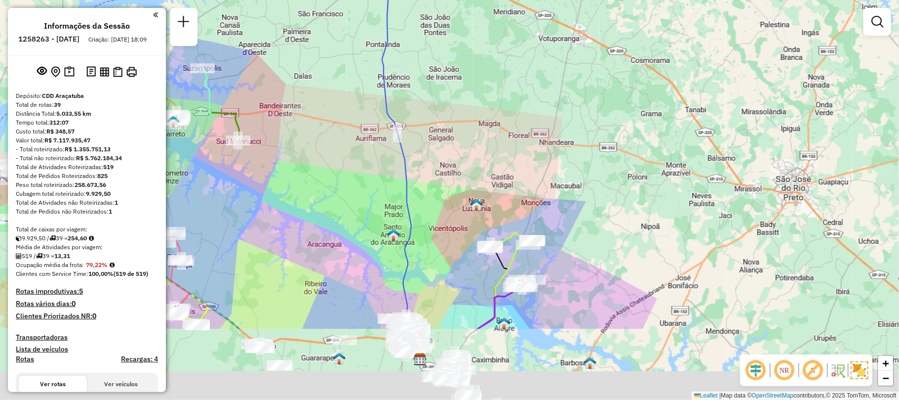
drag, startPoint x: 277, startPoint y: 223, endPoint x: 286, endPoint y: 159, distance: 65.4
click at [290, 173] on div "Janela de atendimento Grade de atendimento Capacidade Transportadoras Veículos …" at bounding box center [449, 200] width 899 height 400
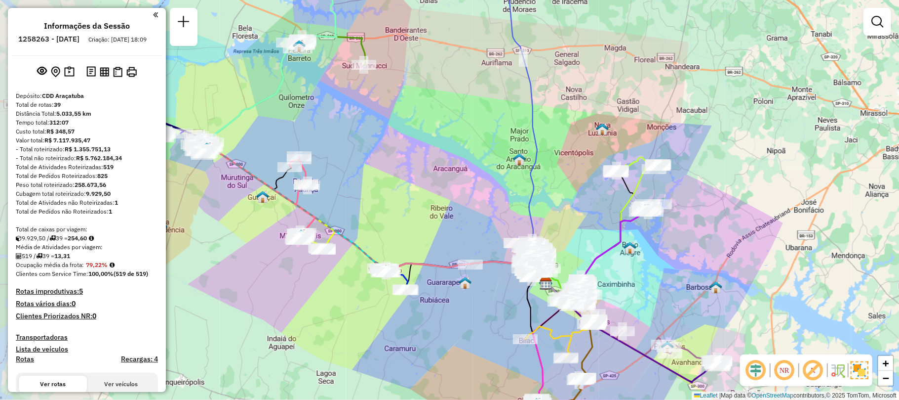
drag, startPoint x: 301, startPoint y: 241, endPoint x: 413, endPoint y: 216, distance: 114.9
click at [413, 216] on div "Janela de atendimento Grade de atendimento Capacidade Transportadoras Veículos …" at bounding box center [449, 200] width 899 height 400
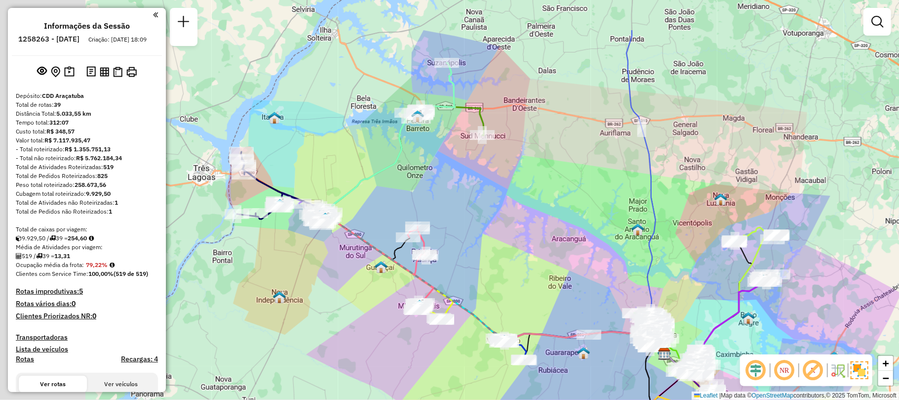
drag, startPoint x: 326, startPoint y: 191, endPoint x: 444, endPoint y: 261, distance: 137.7
click at [444, 261] on div "Janela de atendimento Grade de atendimento Capacidade Transportadoras Veículos …" at bounding box center [449, 200] width 899 height 400
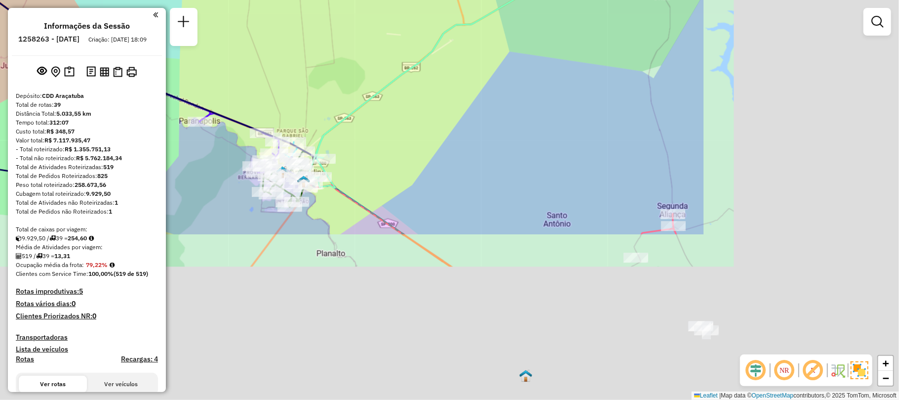
drag, startPoint x: 593, startPoint y: 249, endPoint x: 307, endPoint y: 42, distance: 352.6
click at [307, 42] on div "Janela de atendimento Grade de atendimento Capacidade Transportadoras Veículos …" at bounding box center [449, 200] width 899 height 400
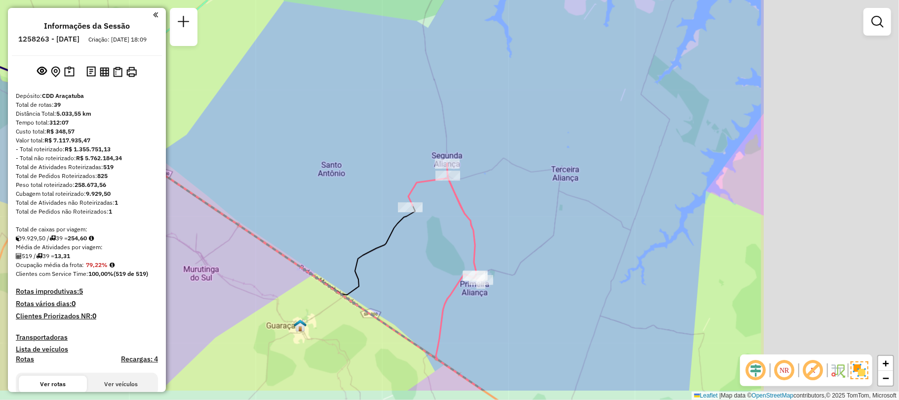
drag, startPoint x: 590, startPoint y: 151, endPoint x: 364, endPoint y: 102, distance: 230.5
click at [364, 102] on div "Janela de atendimento Grade de atendimento Capacidade Transportadoras Veículos …" at bounding box center [449, 200] width 899 height 400
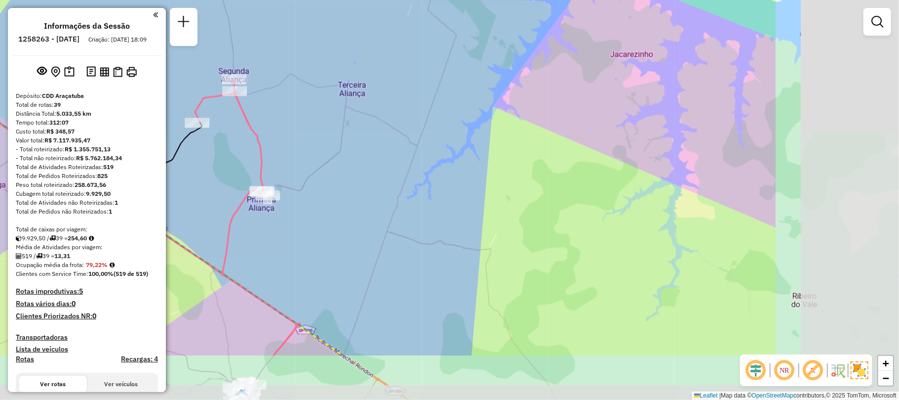
drag, startPoint x: 522, startPoint y: 294, endPoint x: 309, endPoint y: 210, distance: 229.3
click at [309, 210] on div "Janela de atendimento Grade de atendimento Capacidade Transportadoras Veículos …" at bounding box center [449, 200] width 899 height 400
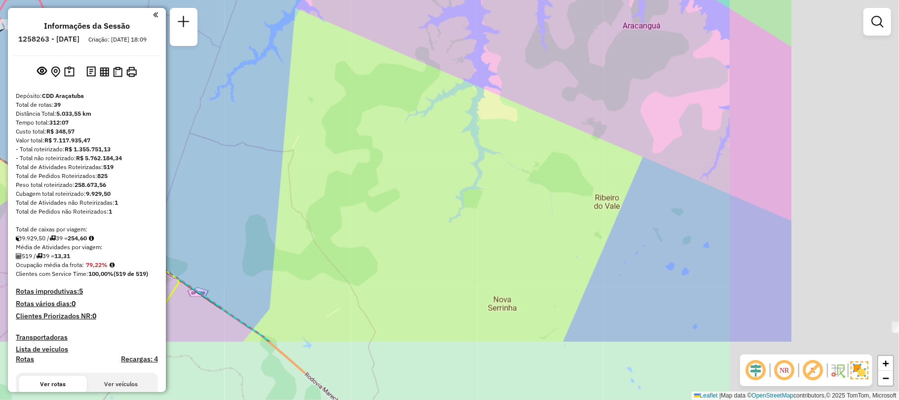
drag, startPoint x: 472, startPoint y: 230, endPoint x: 368, endPoint y: 152, distance: 129.5
click at [369, 153] on div "Rota 20 - Placa FPZ9G57 81110138 - [PERSON_NAME] HAYA Rota 20 - Placa FPZ9G57 8…" at bounding box center [449, 200] width 899 height 400
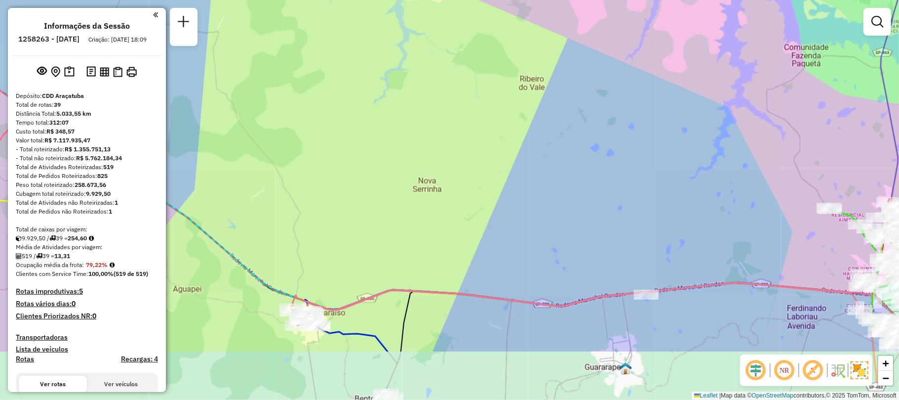
drag, startPoint x: 453, startPoint y: 221, endPoint x: 375, endPoint y: 115, distance: 131.9
click at [375, 115] on div "Rota 20 - Placa FPZ9G57 81110138 - [PERSON_NAME] HAYA Rota 20 - Placa FPZ9G57 8…" at bounding box center [449, 200] width 899 height 400
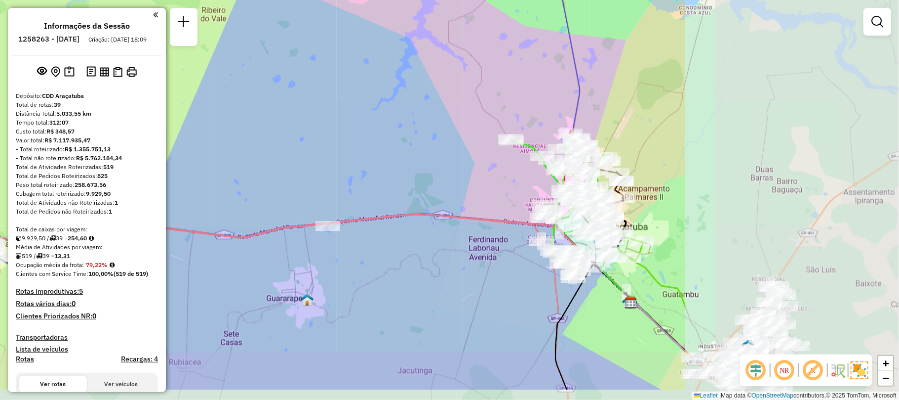
drag, startPoint x: 642, startPoint y: 223, endPoint x: 425, endPoint y: 185, distance: 220.7
click at [425, 185] on div "Rota 20 - Placa FPZ9G57 81110138 - [PERSON_NAME] HAYA Rota 20 - Placa FPZ9G57 8…" at bounding box center [449, 200] width 899 height 400
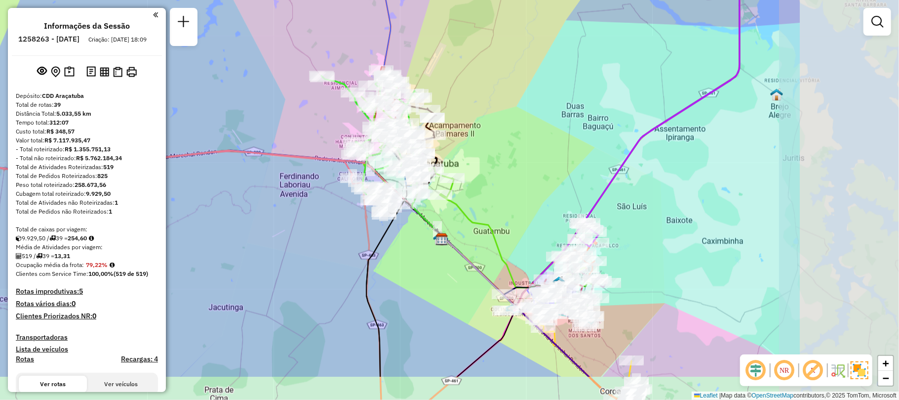
drag, startPoint x: 658, startPoint y: 311, endPoint x: 400, endPoint y: 236, distance: 268.3
click at [401, 237] on div "Rota 20 - Placa FPZ9G57 81110138 - [PERSON_NAME] HAYA Rota 20 - Placa FPZ9G57 8…" at bounding box center [449, 200] width 899 height 400
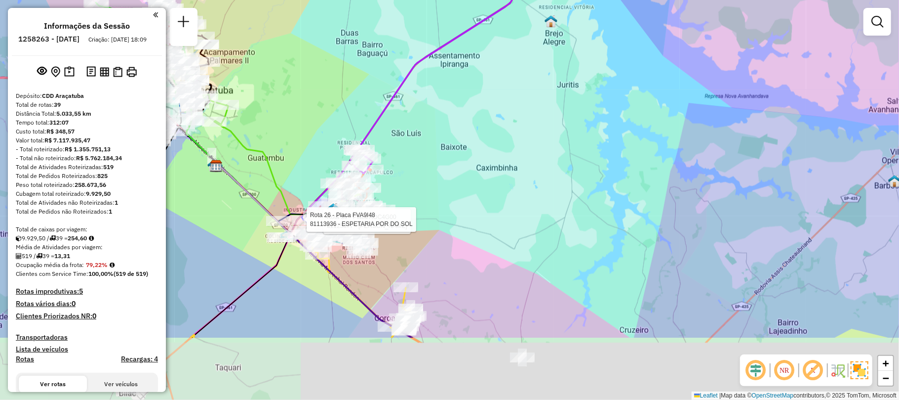
drag, startPoint x: 324, startPoint y: 324, endPoint x: 233, endPoint y: 209, distance: 146.2
click at [233, 210] on div "Rota 20 - Placa FPZ9G57 81110138 - [PERSON_NAME] HAYA Rota 20 - Placa FPZ9G57 8…" at bounding box center [449, 200] width 899 height 400
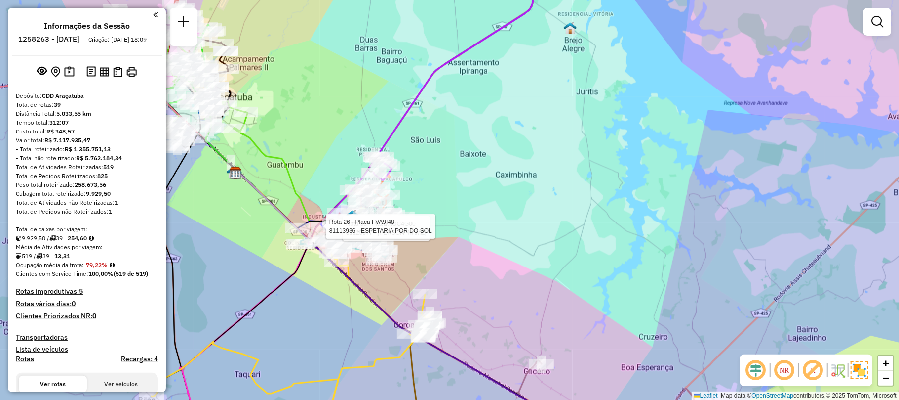
drag, startPoint x: 247, startPoint y: 163, endPoint x: 271, endPoint y: 182, distance: 30.5
click at [271, 182] on div "Rota 20 - Placa FPZ9G57 81110138 - [PERSON_NAME] HAYA Rota 20 - Placa FPZ9G57 8…" at bounding box center [449, 200] width 899 height 400
select select "**********"
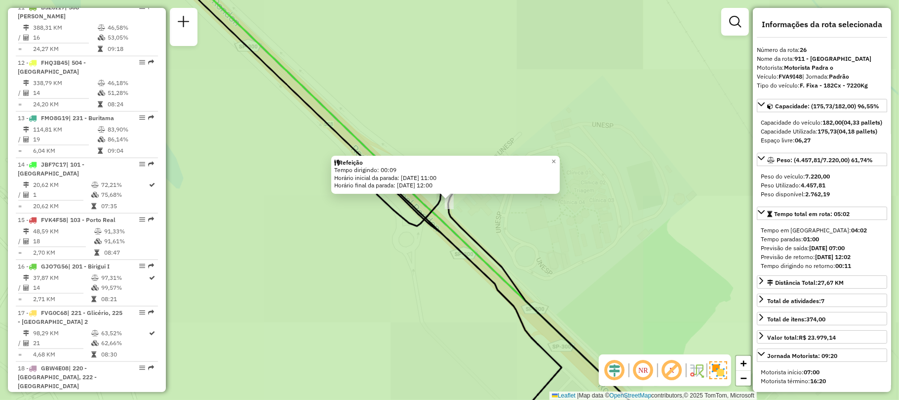
scroll to position [1676, 0]
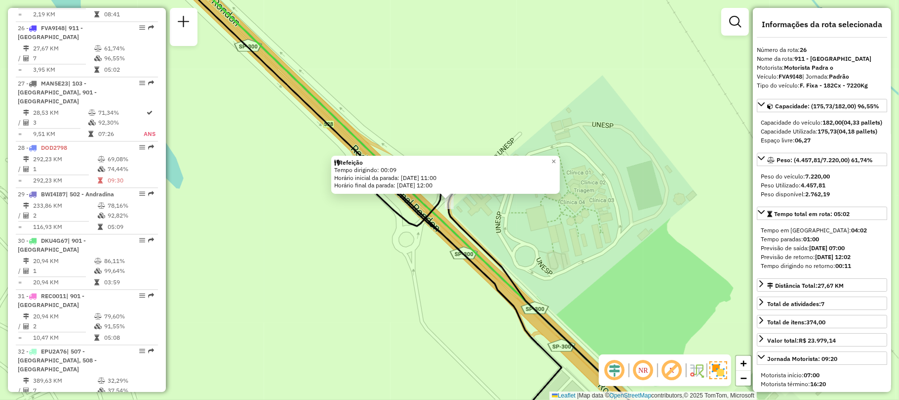
click at [471, 232] on icon at bounding box center [523, 304] width 296 height 270
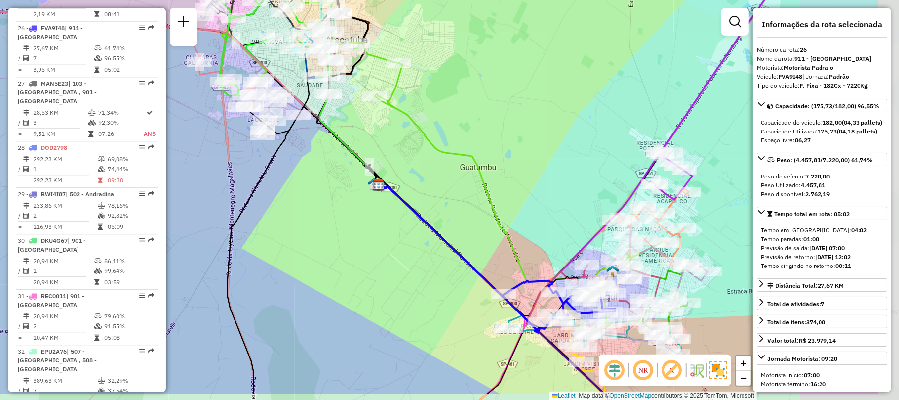
drag, startPoint x: 520, startPoint y: 144, endPoint x: 378, endPoint y: 76, distance: 158.4
click at [378, 76] on div "Janela de atendimento Grade de atendimento Capacidade Transportadoras Veículos …" at bounding box center [449, 200] width 899 height 400
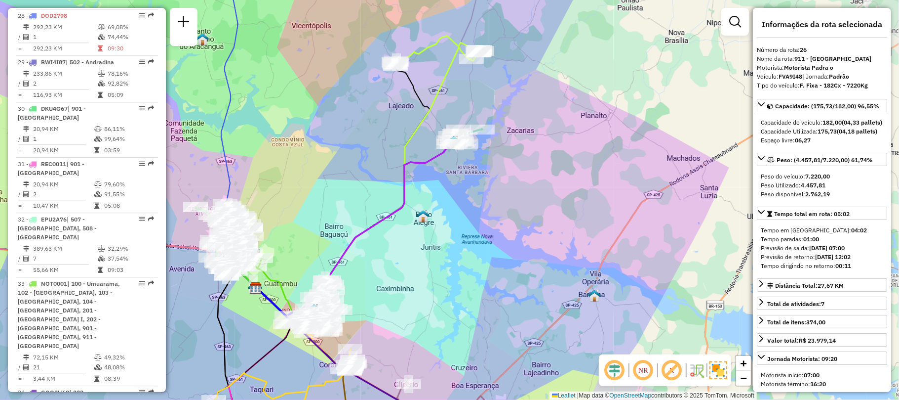
scroll to position [1874, 0]
